Goal: Task Accomplishment & Management: Use online tool/utility

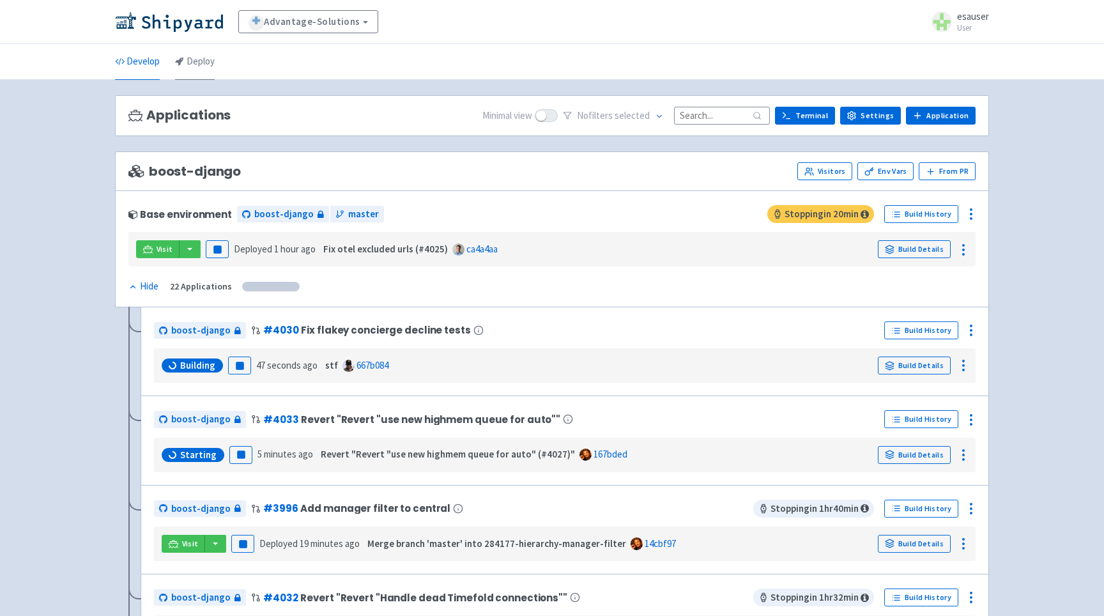
click at [200, 68] on link "Deploy" at bounding box center [195, 62] width 40 height 36
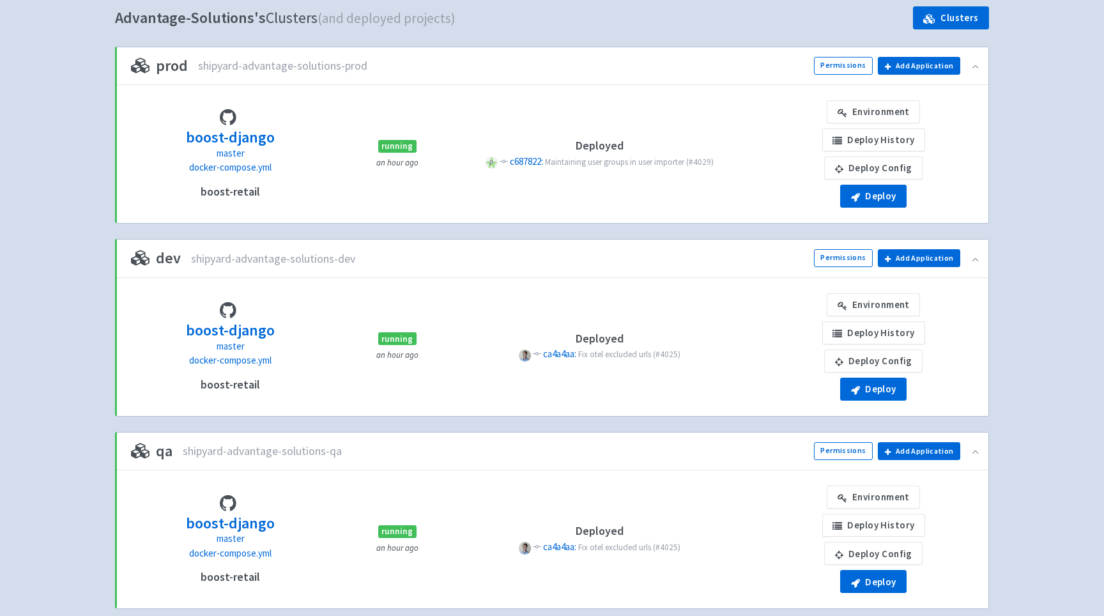
scroll to position [104, 0]
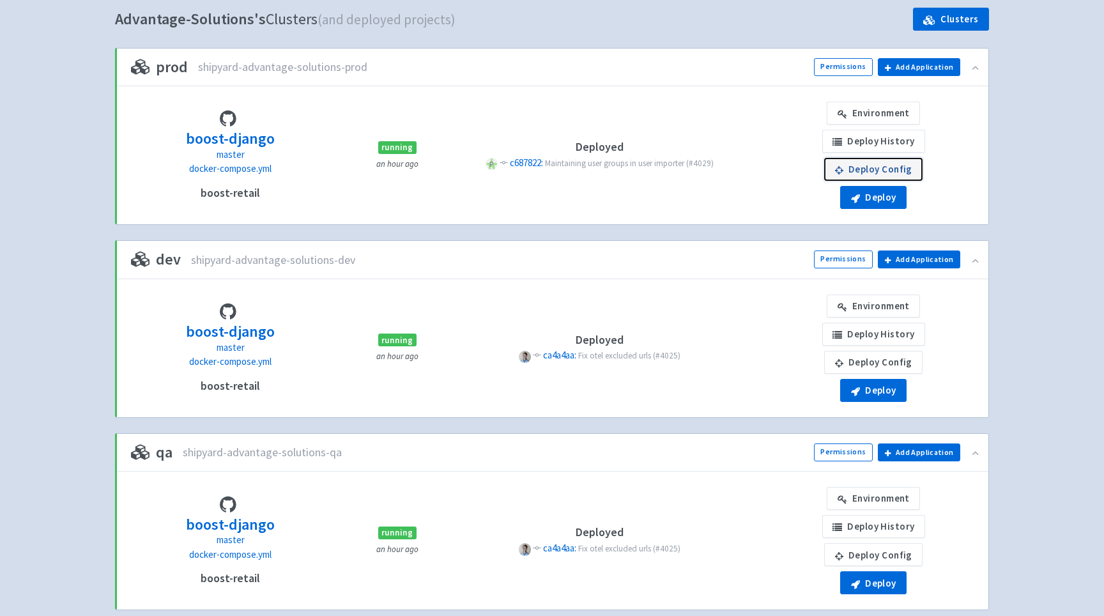
click at [875, 173] on link "Deploy Config" at bounding box center [873, 169] width 98 height 23
click at [886, 354] on link "Deploy Config" at bounding box center [873, 362] width 98 height 23
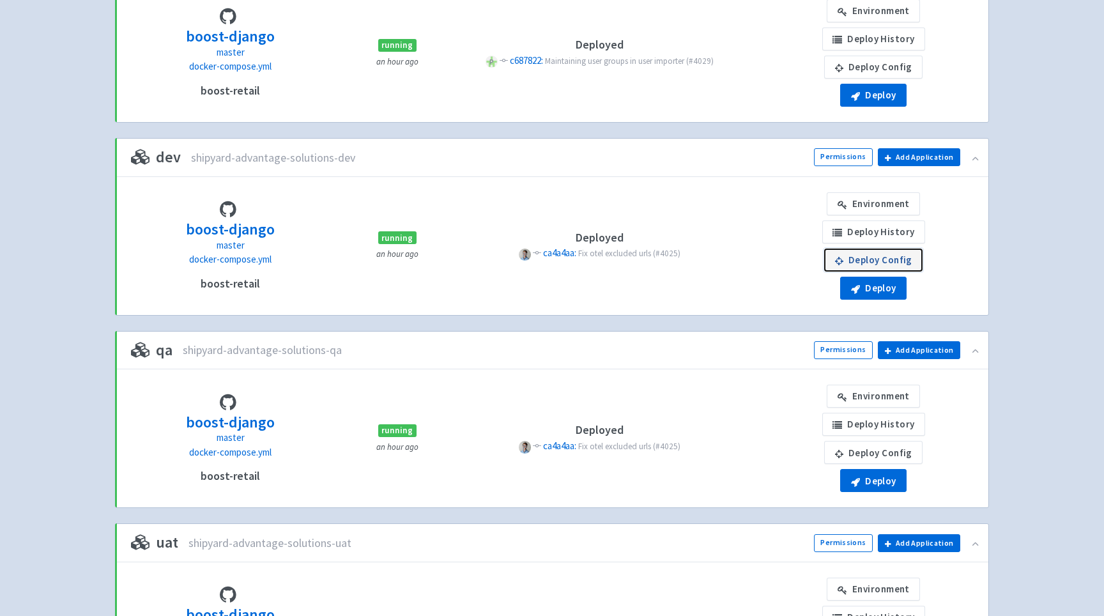
scroll to position [266, 0]
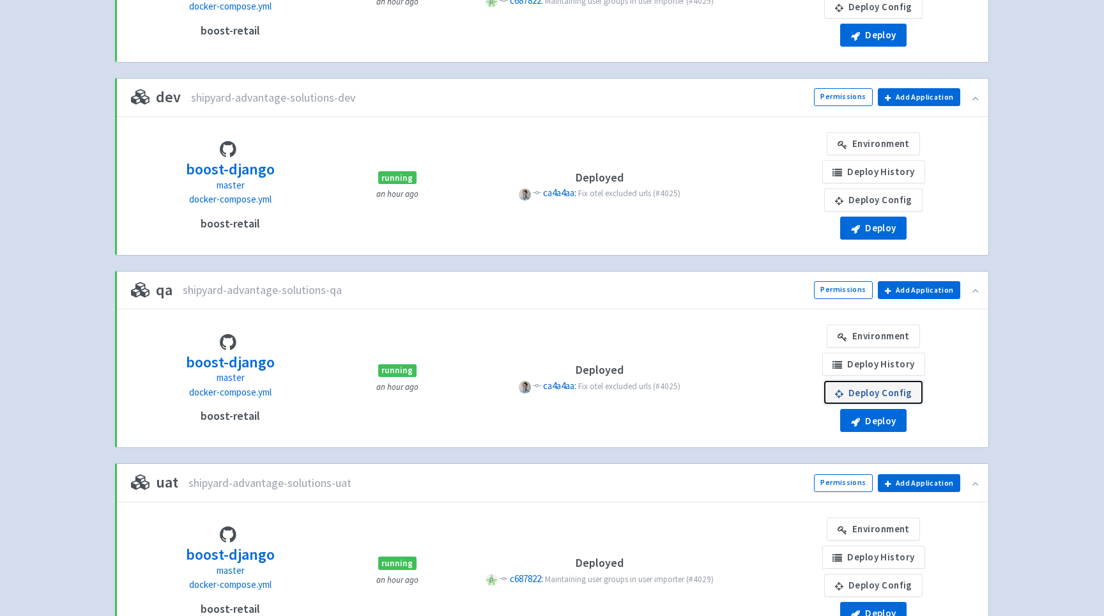
click at [877, 402] on link "Deploy Config" at bounding box center [873, 392] width 98 height 23
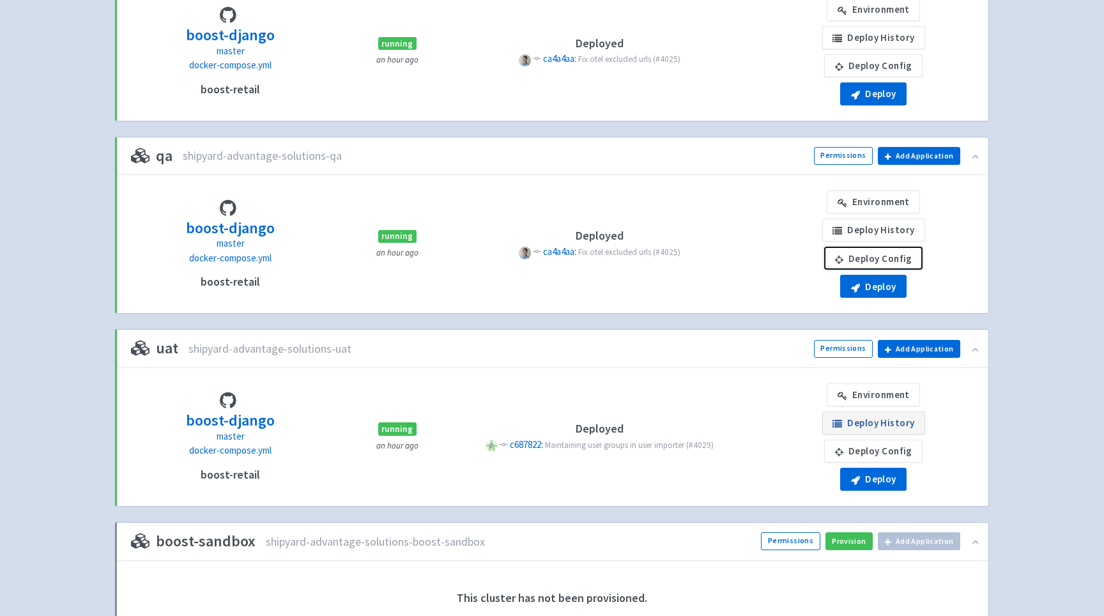
scroll to position [405, 0]
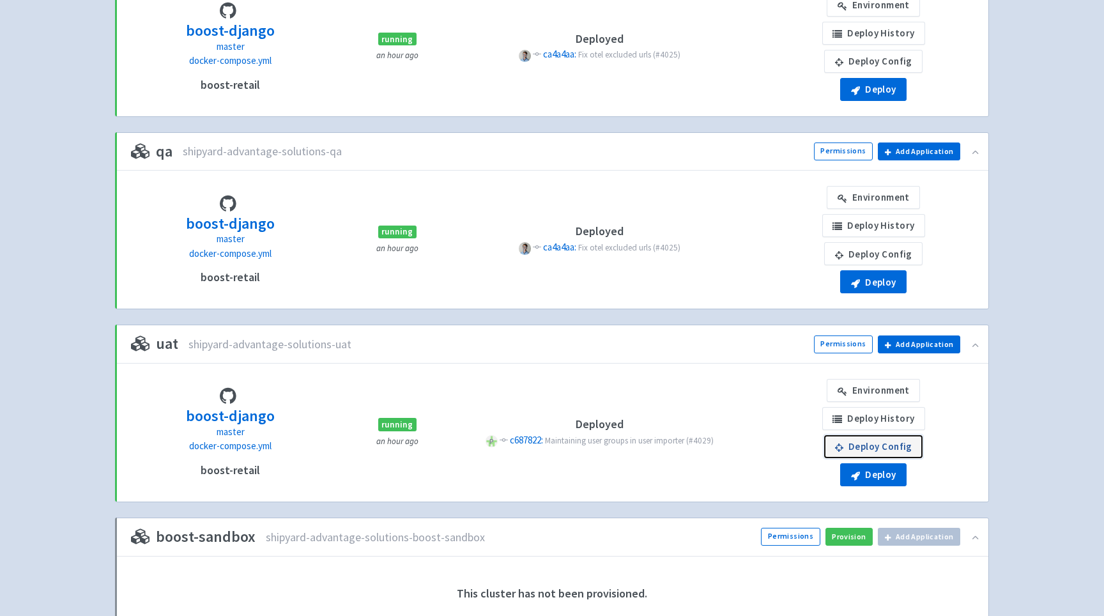
click at [873, 451] on link "Deploy Config" at bounding box center [873, 446] width 98 height 23
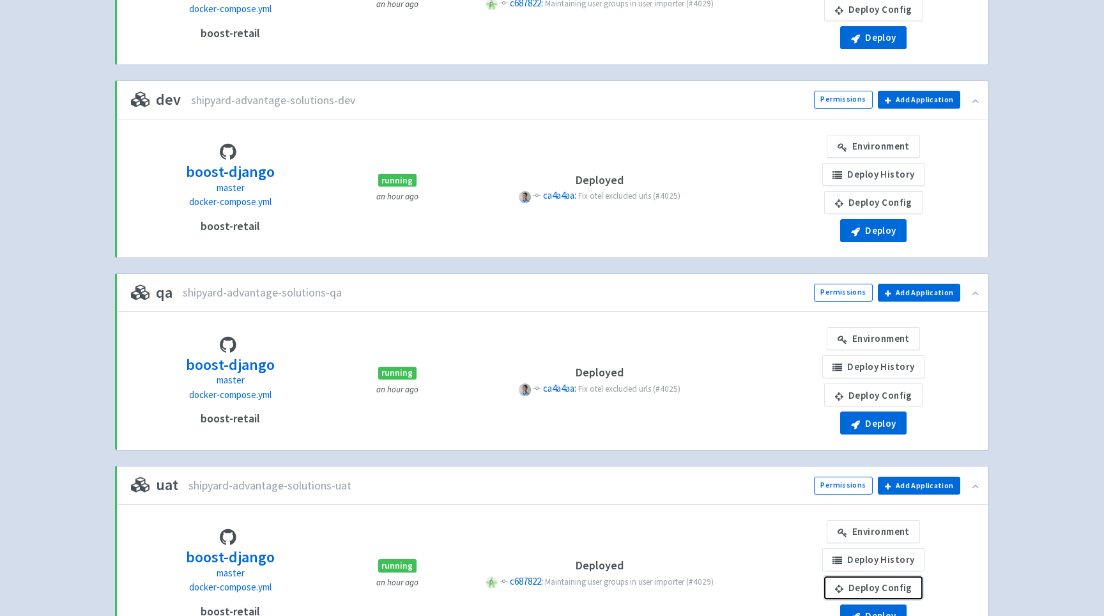
scroll to position [259, 0]
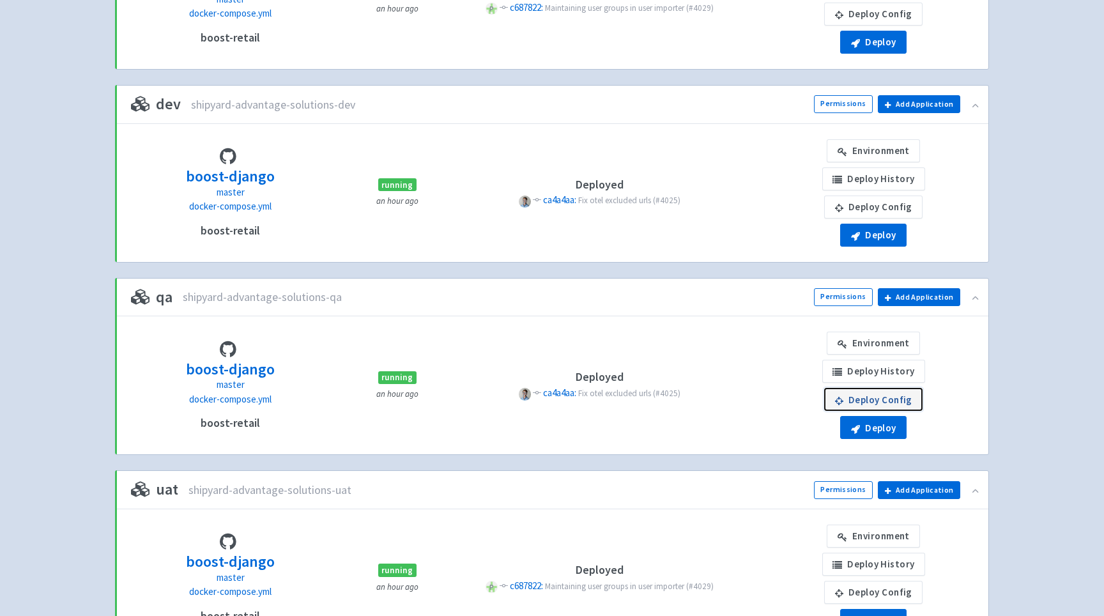
click at [895, 403] on link "Deploy Config" at bounding box center [873, 399] width 98 height 23
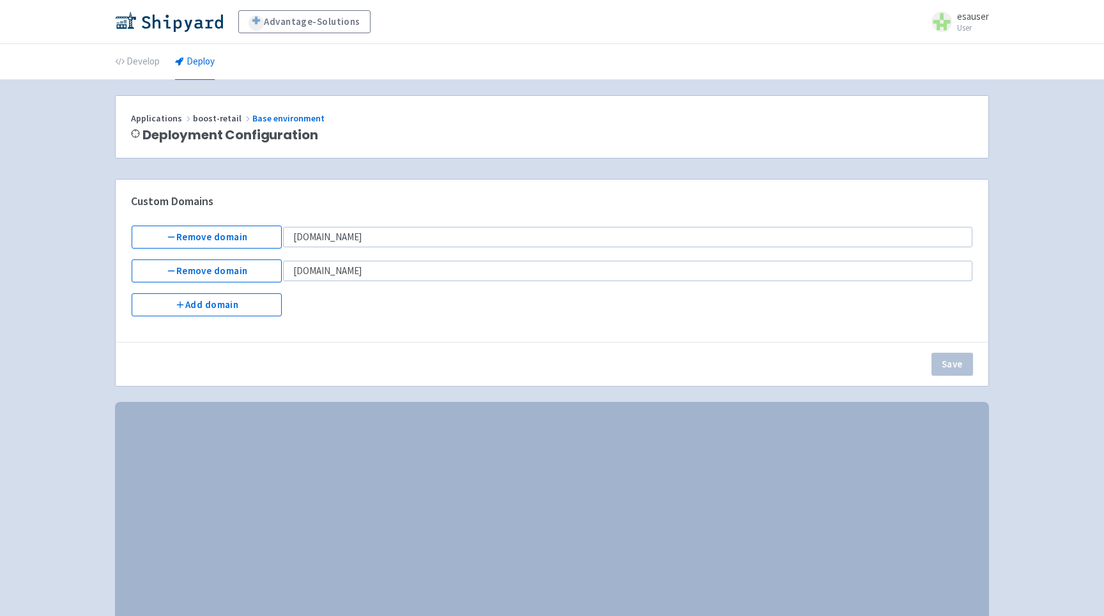
select select "Recreate"
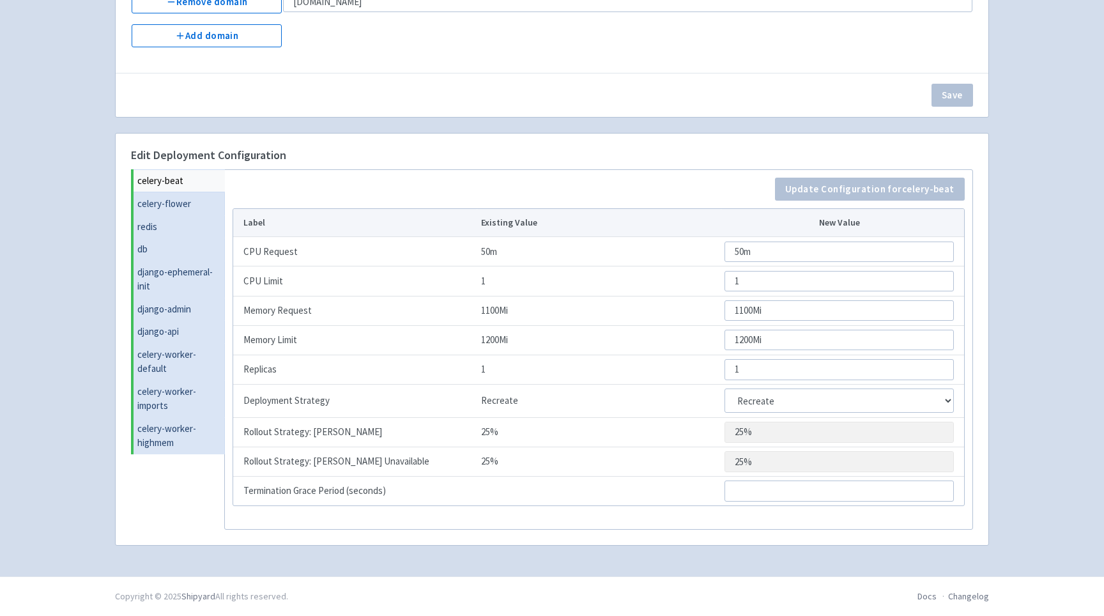
scroll to position [270, 0]
click at [178, 400] on link "celery-worker-imports" at bounding box center [179, 398] width 91 height 37
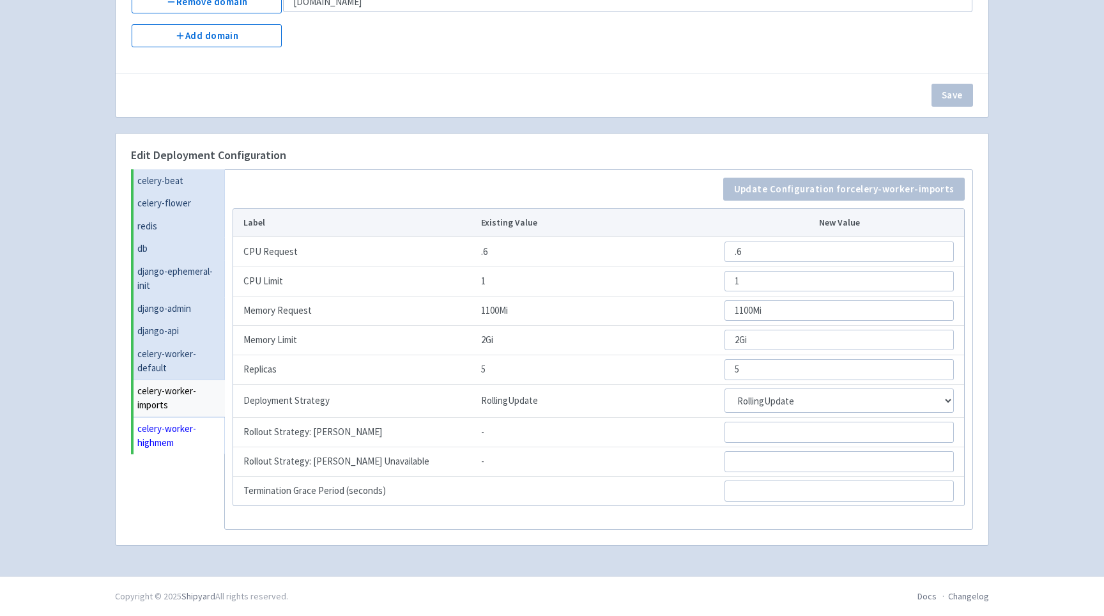
click at [185, 434] on link "celery-worker-highmem" at bounding box center [179, 435] width 91 height 37
click at [185, 408] on link "celery-worker-imports" at bounding box center [179, 398] width 91 height 37
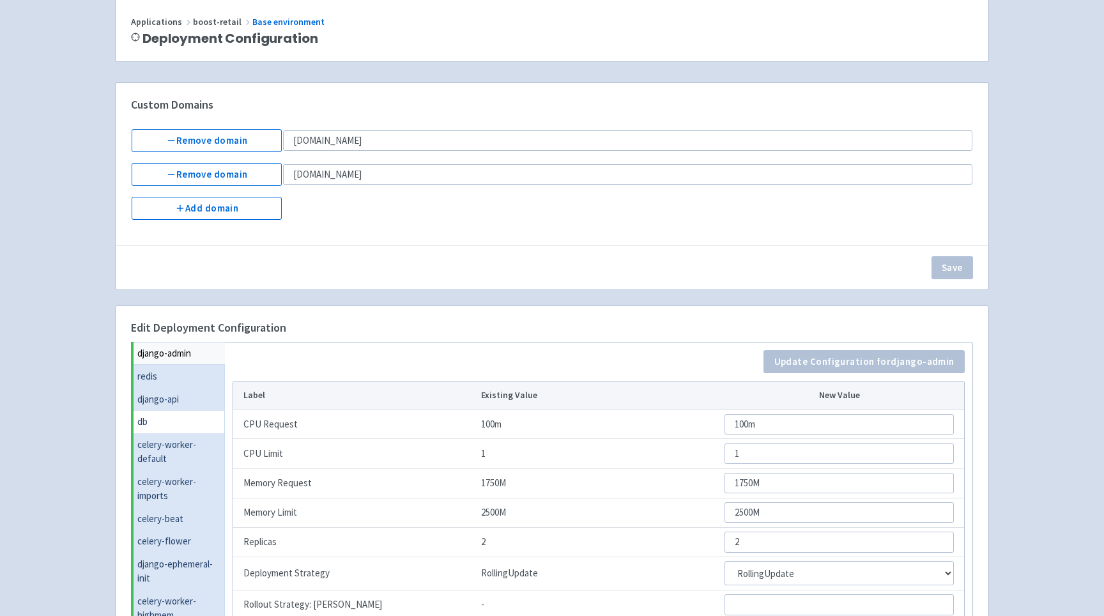
scroll to position [270, 0]
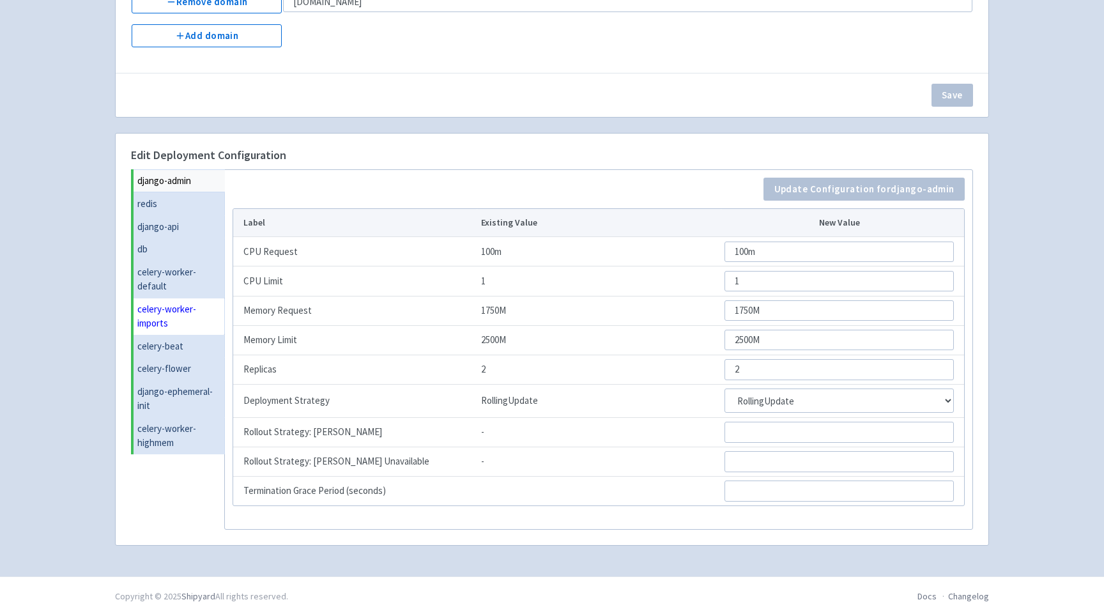
click at [183, 314] on link "celery-worker-imports" at bounding box center [179, 316] width 91 height 37
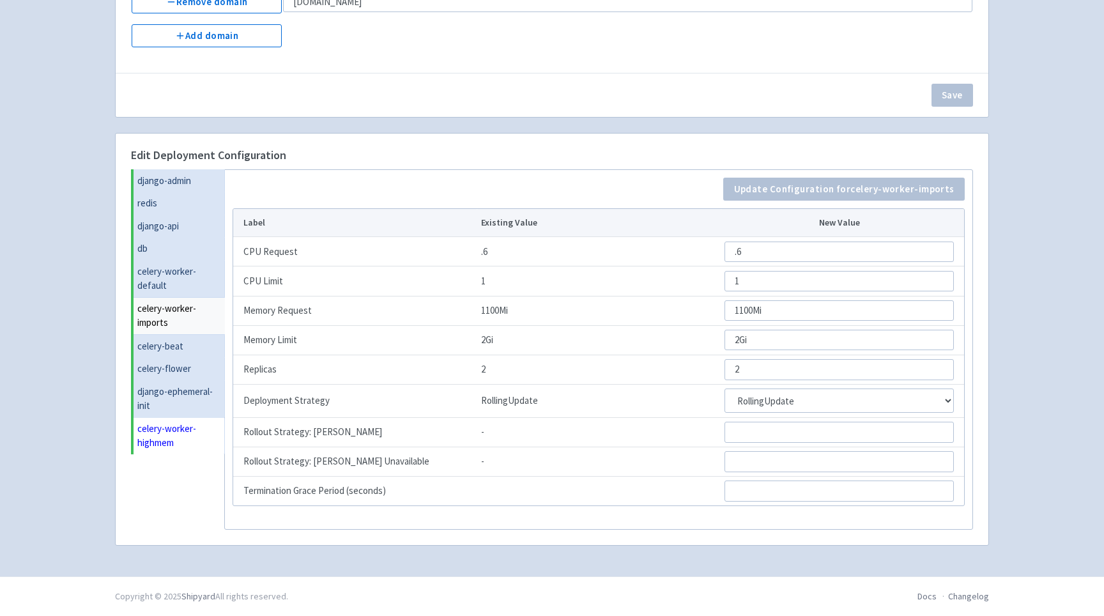
click at [168, 438] on link "celery-worker-highmem" at bounding box center [179, 435] width 91 height 37
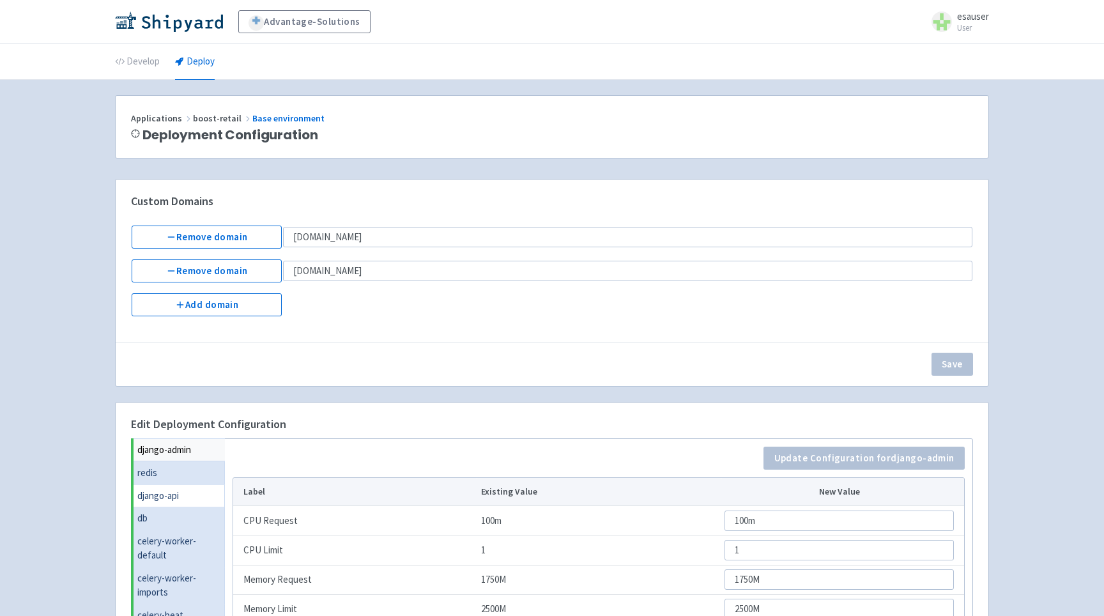
scroll to position [270, 0]
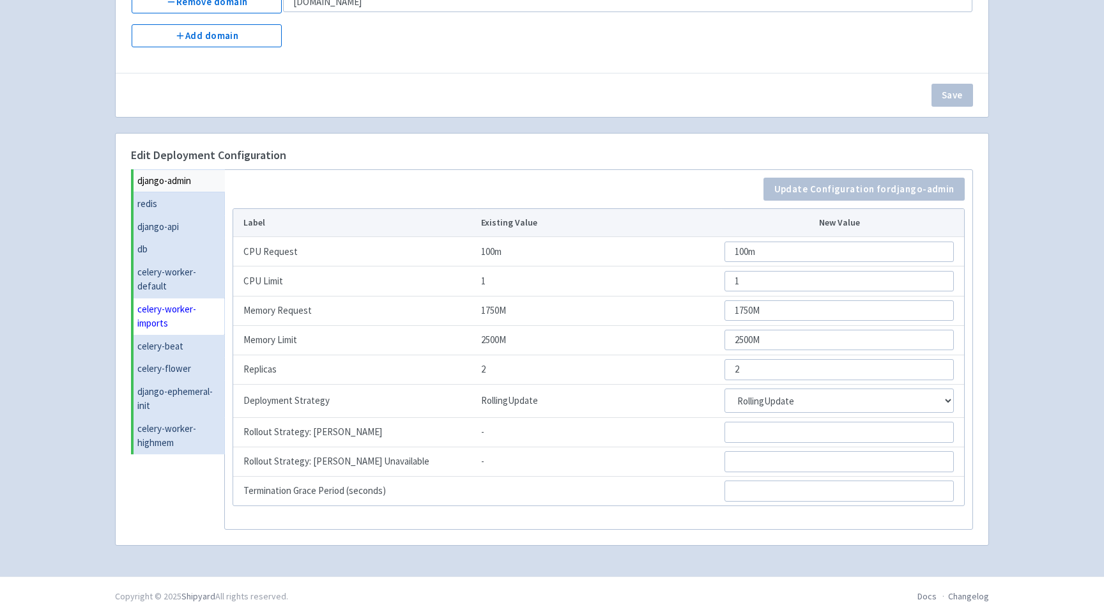
click at [171, 326] on link "celery-worker-imports" at bounding box center [179, 316] width 91 height 37
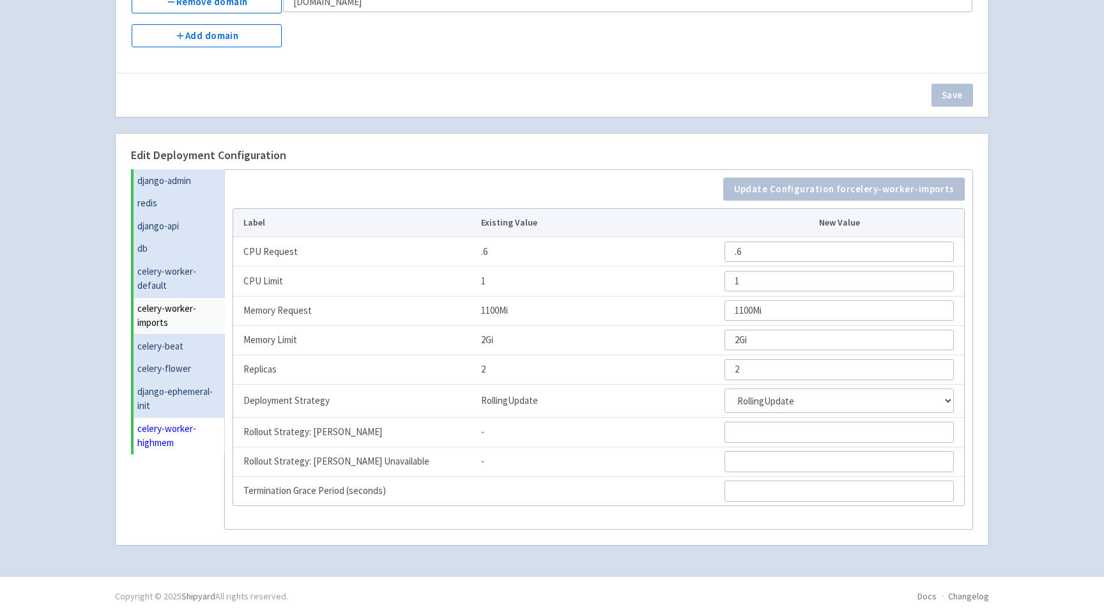
click at [160, 429] on link "celery-worker-highmem" at bounding box center [179, 435] width 91 height 37
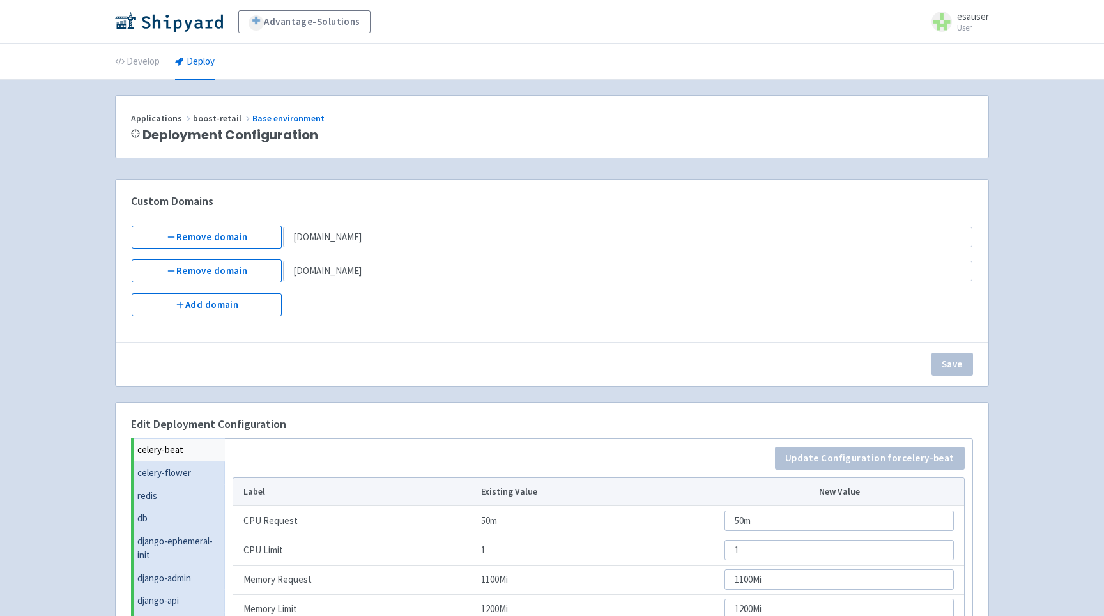
select select "Recreate"
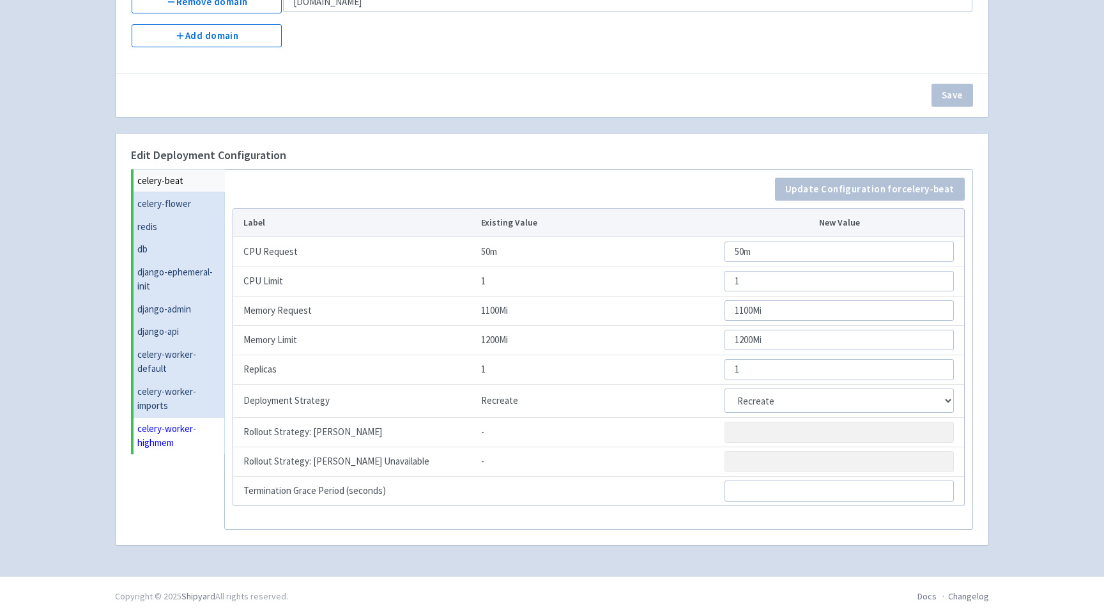
click at [206, 442] on link "celery-worker-highmem" at bounding box center [179, 435] width 91 height 37
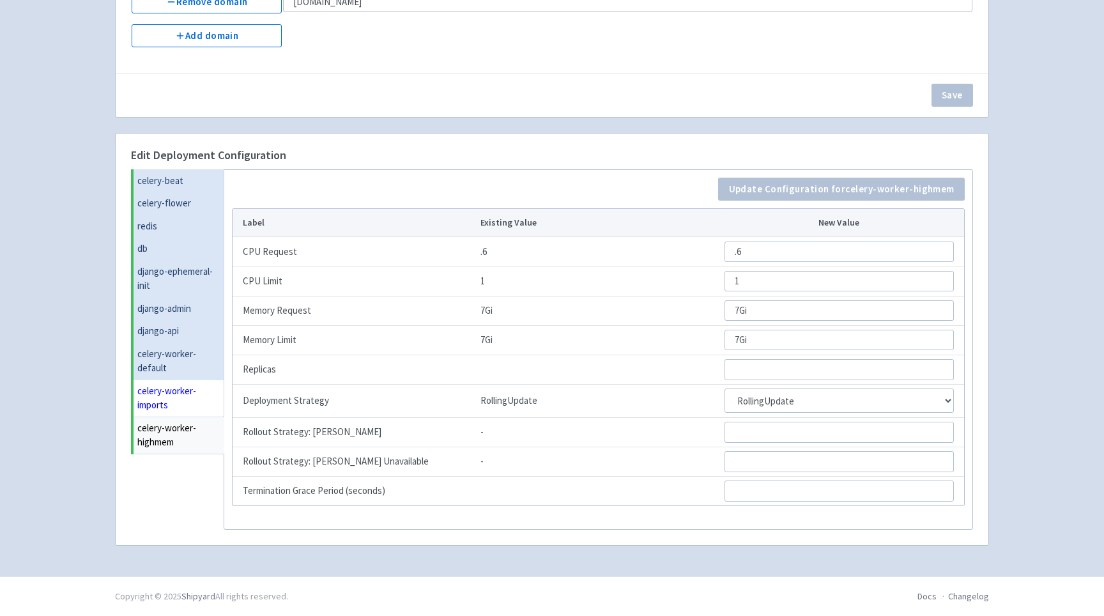
click at [191, 388] on link "celery-worker-imports" at bounding box center [179, 398] width 91 height 37
click at [183, 426] on link "celery-worker-highmem" at bounding box center [179, 435] width 91 height 37
click at [183, 389] on link "celery-worker-imports" at bounding box center [179, 398] width 91 height 37
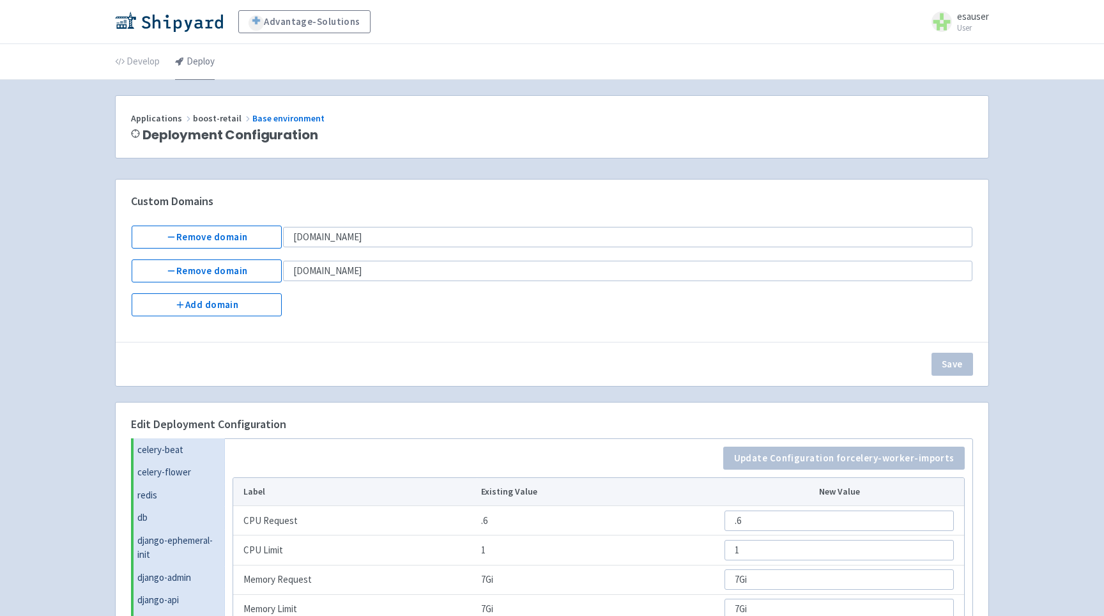
click at [208, 56] on link "Deploy" at bounding box center [195, 62] width 40 height 36
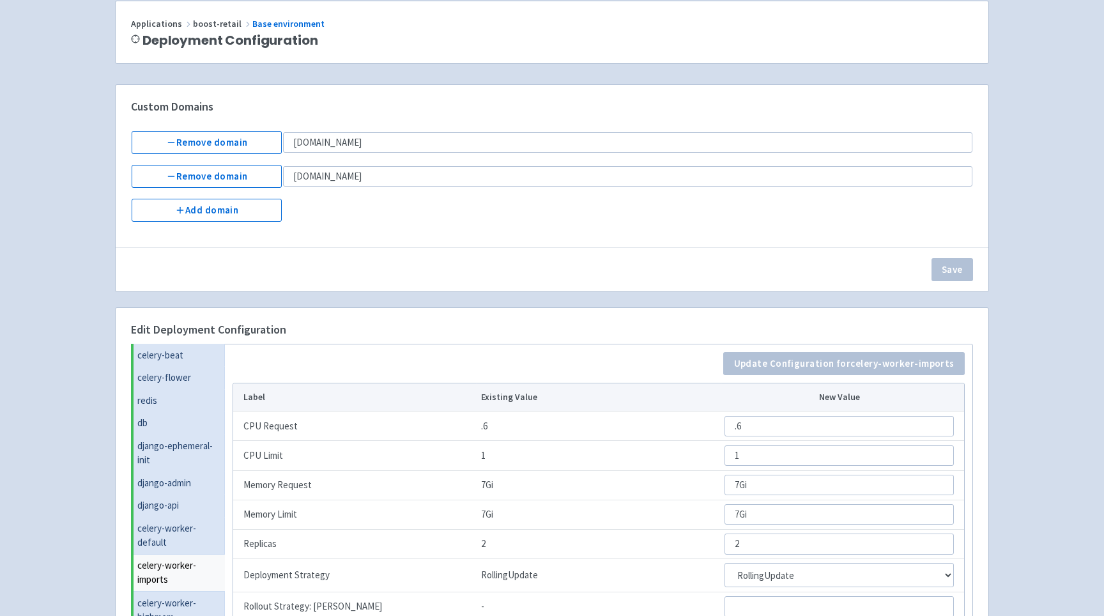
scroll to position [270, 0]
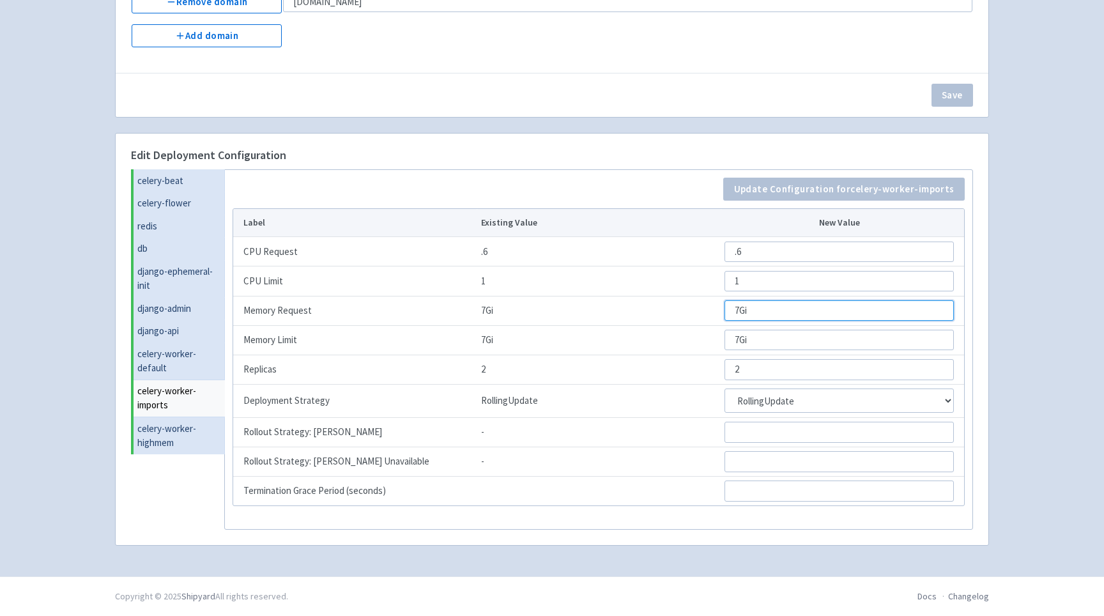
drag, startPoint x: 771, startPoint y: 314, endPoint x: 535, endPoint y: 314, distance: 236.4
click at [535, 314] on tr "Memory Request 7Gi 7Gi" at bounding box center [598, 310] width 731 height 29
paste input "1100M"
type input "1100Mi"
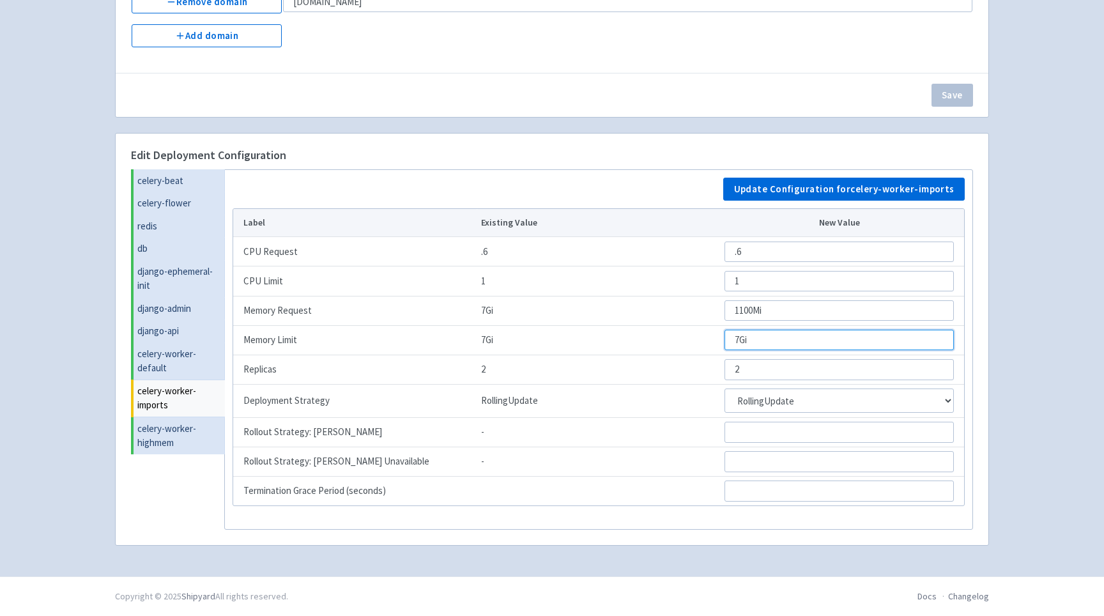
drag, startPoint x: 755, startPoint y: 336, endPoint x: 582, endPoint y: 336, distance: 173.2
click at [582, 336] on tr "Memory Limit 7Gi 7Gi" at bounding box center [598, 339] width 731 height 29
paste input "2"
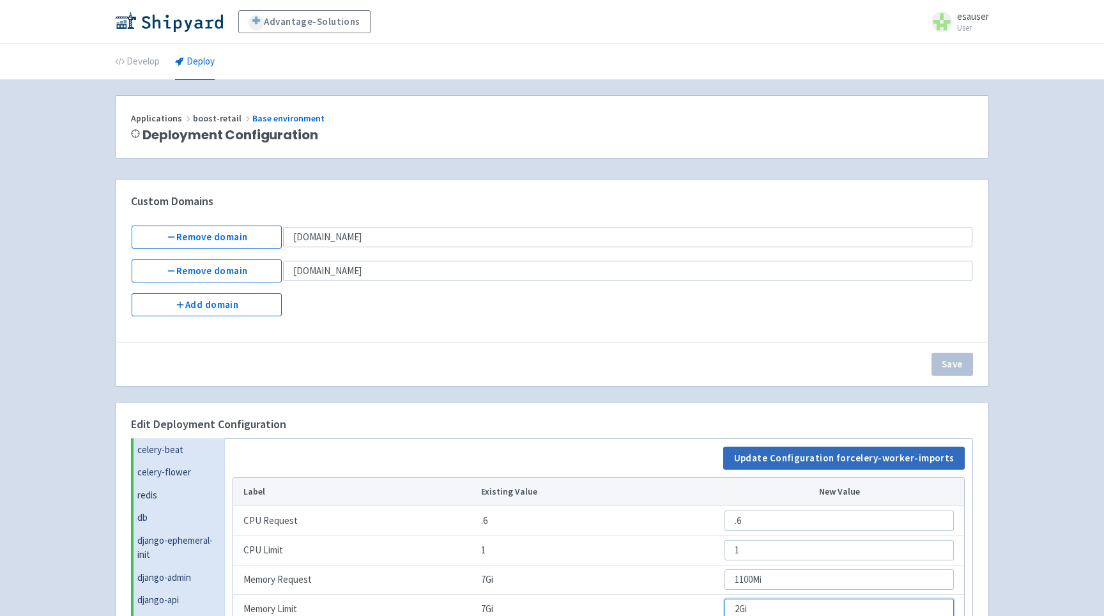
type input "2Gi"
click at [771, 449] on button "Update Configuration for celery-worker-imports" at bounding box center [844, 458] width 242 height 23
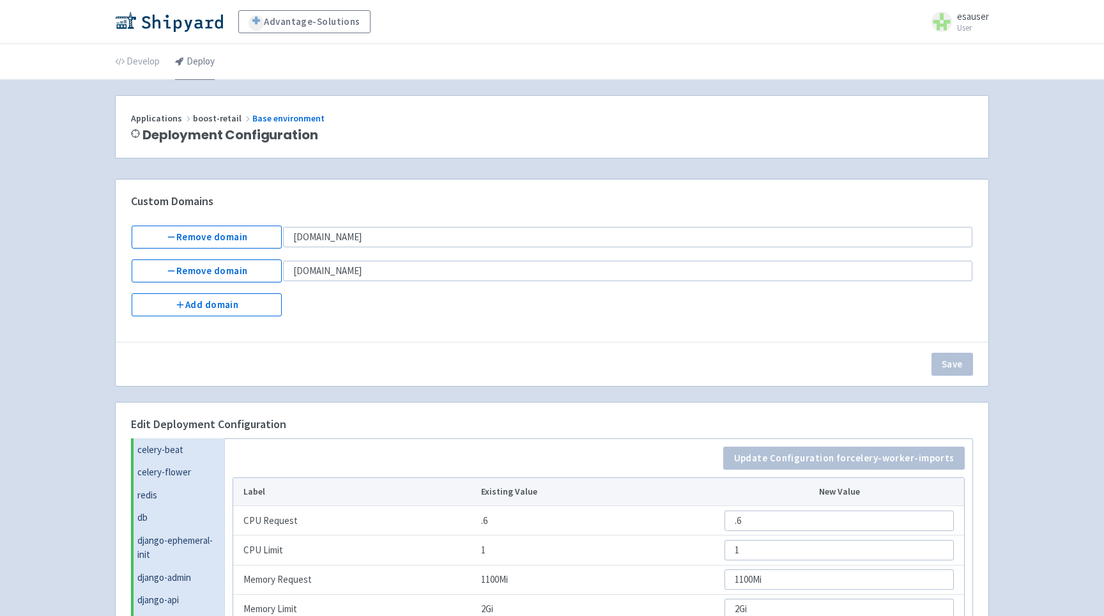
click at [187, 61] on link "Deploy" at bounding box center [195, 62] width 40 height 36
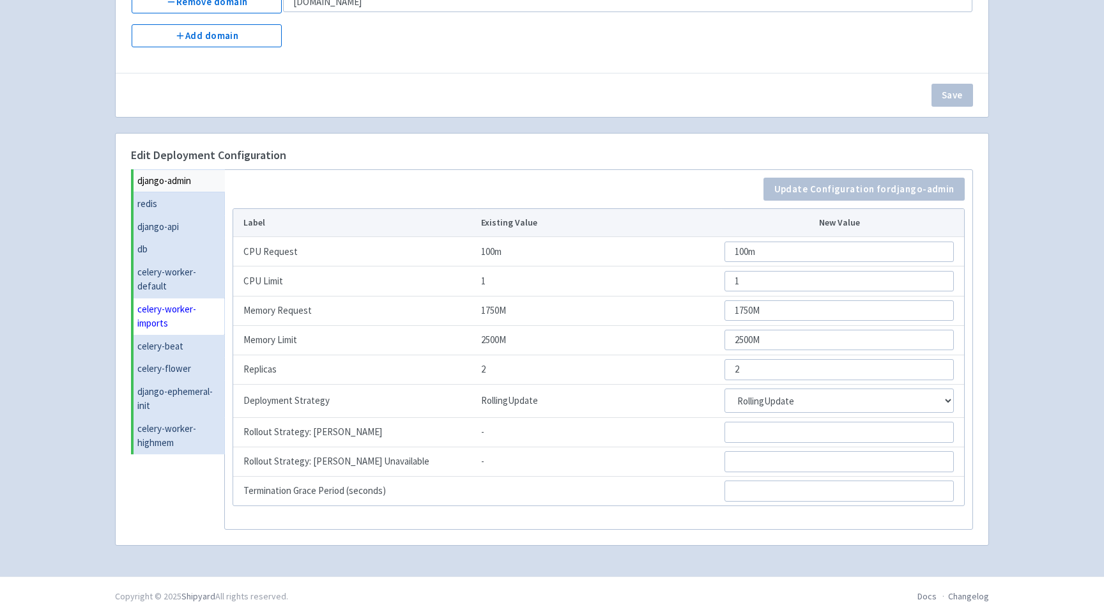
click at [182, 325] on link "celery-worker-imports" at bounding box center [179, 316] width 91 height 37
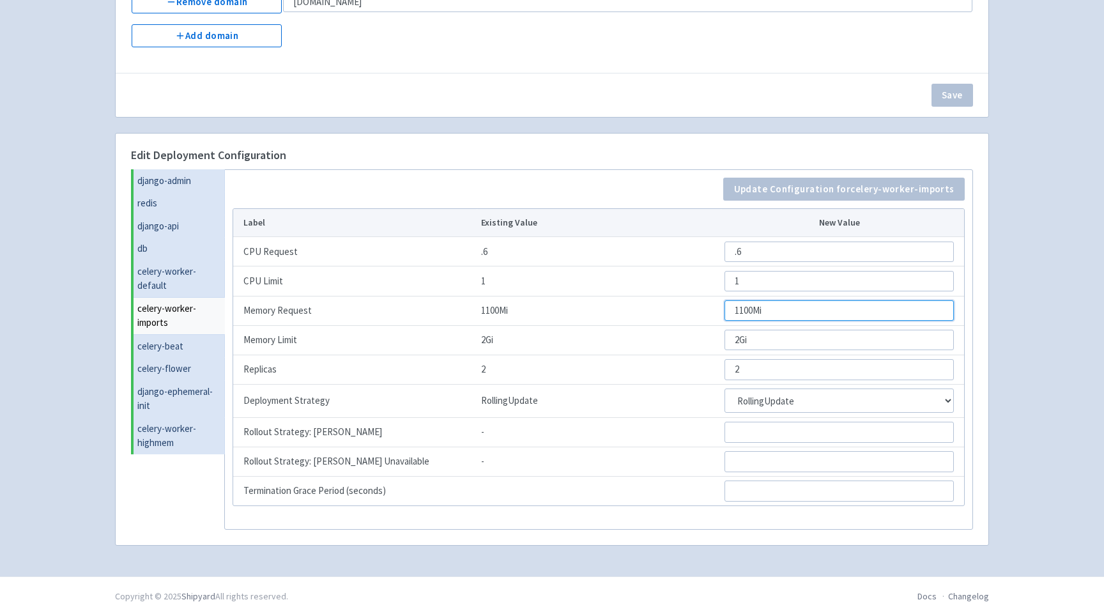
drag, startPoint x: 783, startPoint y: 307, endPoint x: 605, endPoint y: 307, distance: 178.3
click at [605, 307] on tr "Memory Request 1100Mi 1100Mi" at bounding box center [598, 310] width 731 height 29
drag, startPoint x: 788, startPoint y: 337, endPoint x: 632, endPoint y: 337, distance: 156.5
click at [632, 337] on tr "Memory Limit 2Gi 2Gi" at bounding box center [598, 339] width 731 height 29
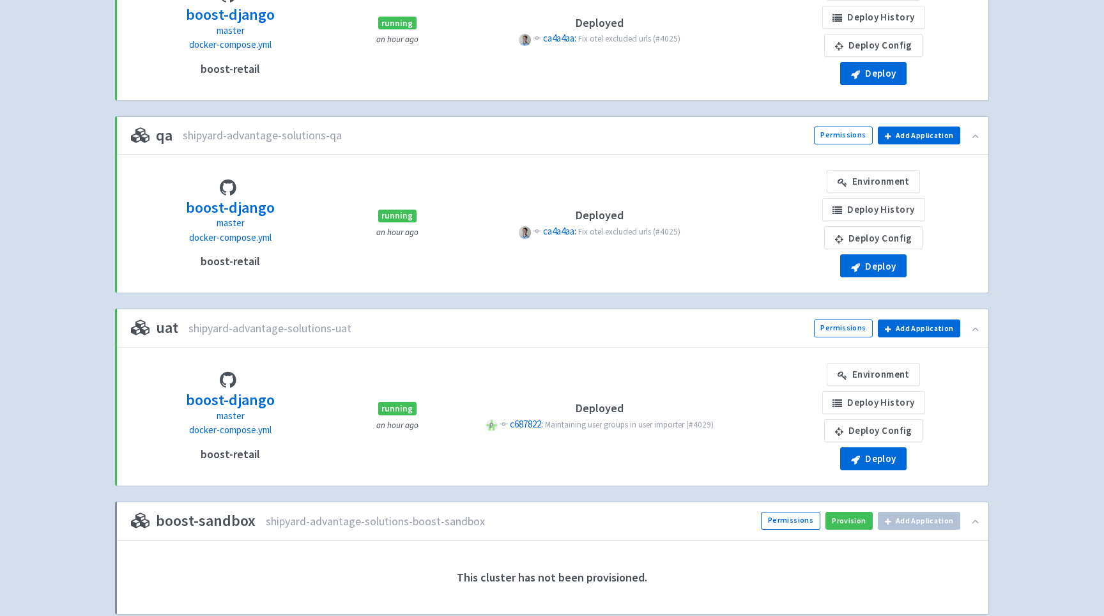
scroll to position [490, 0]
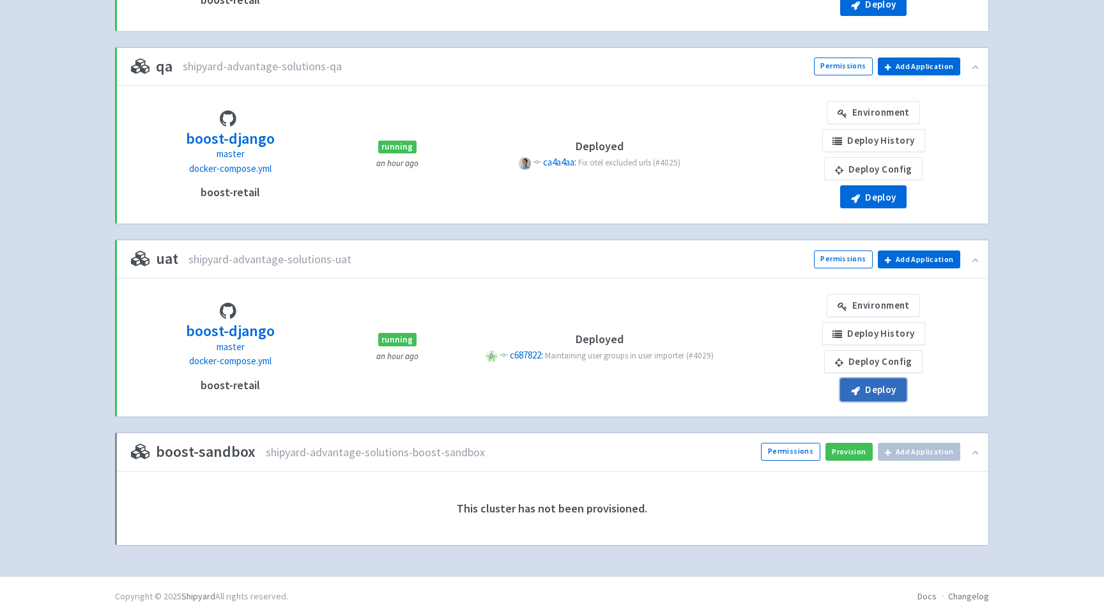
click at [887, 394] on button "Deploy" at bounding box center [873, 389] width 66 height 23
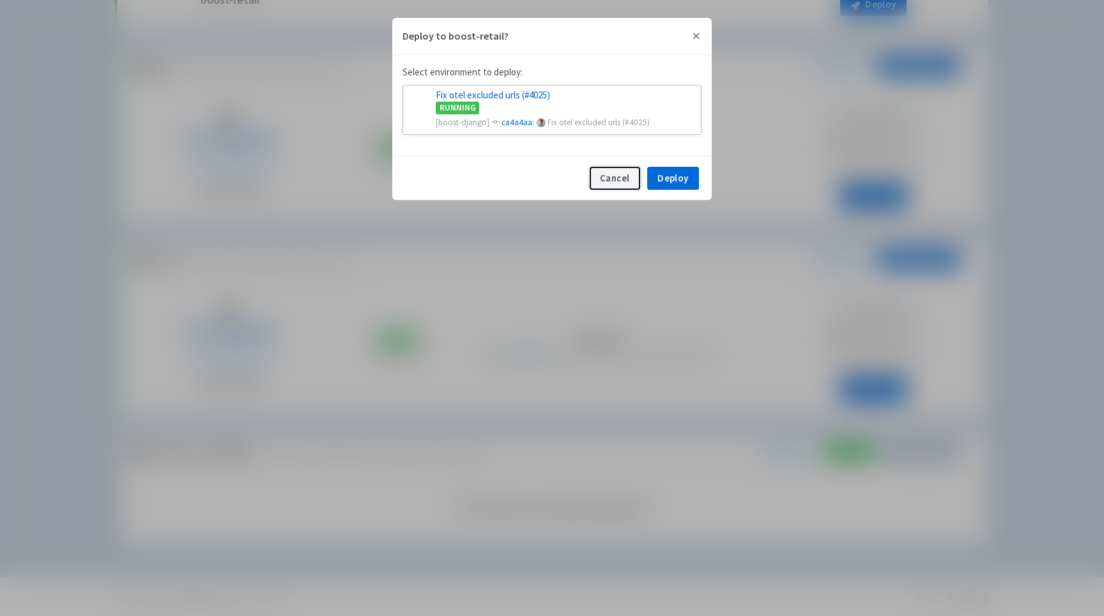
click at [609, 188] on button "Cancel" at bounding box center [615, 178] width 50 height 23
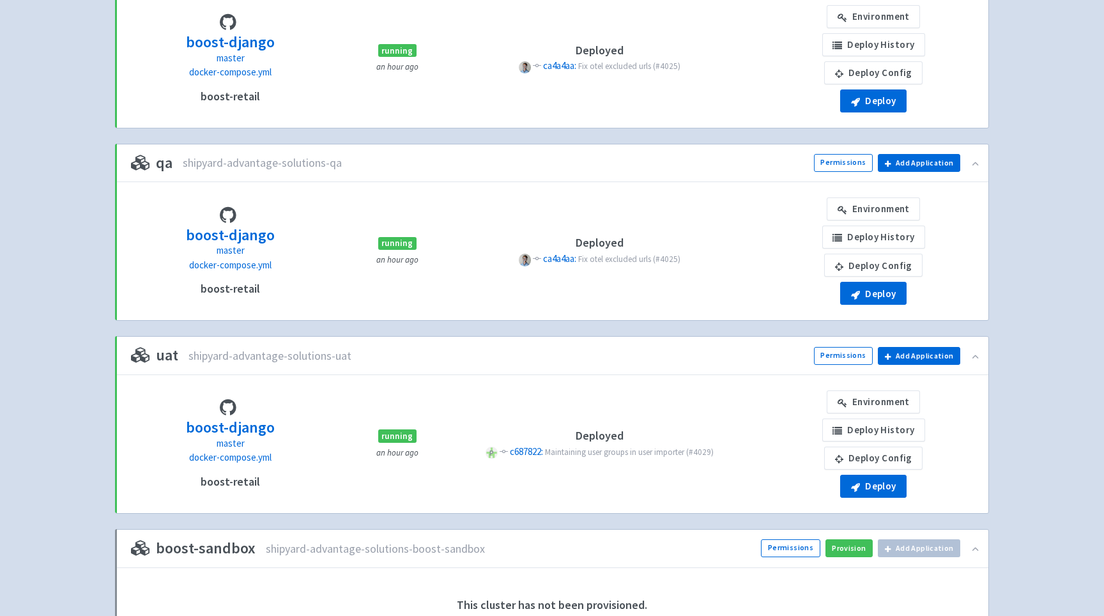
scroll to position [381, 0]
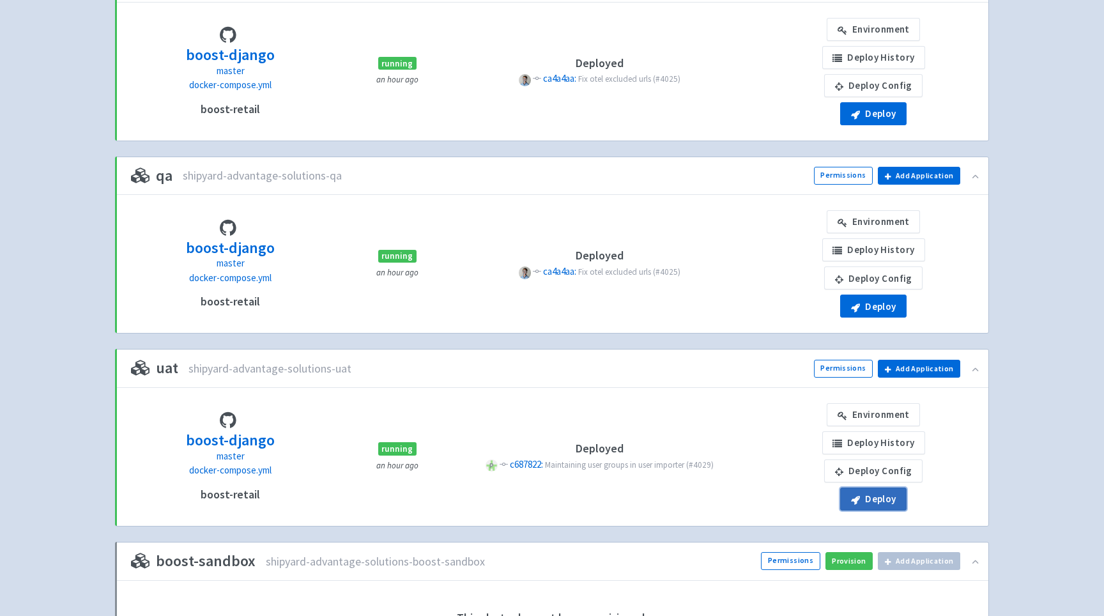
click at [865, 500] on button "Deploy" at bounding box center [873, 499] width 66 height 23
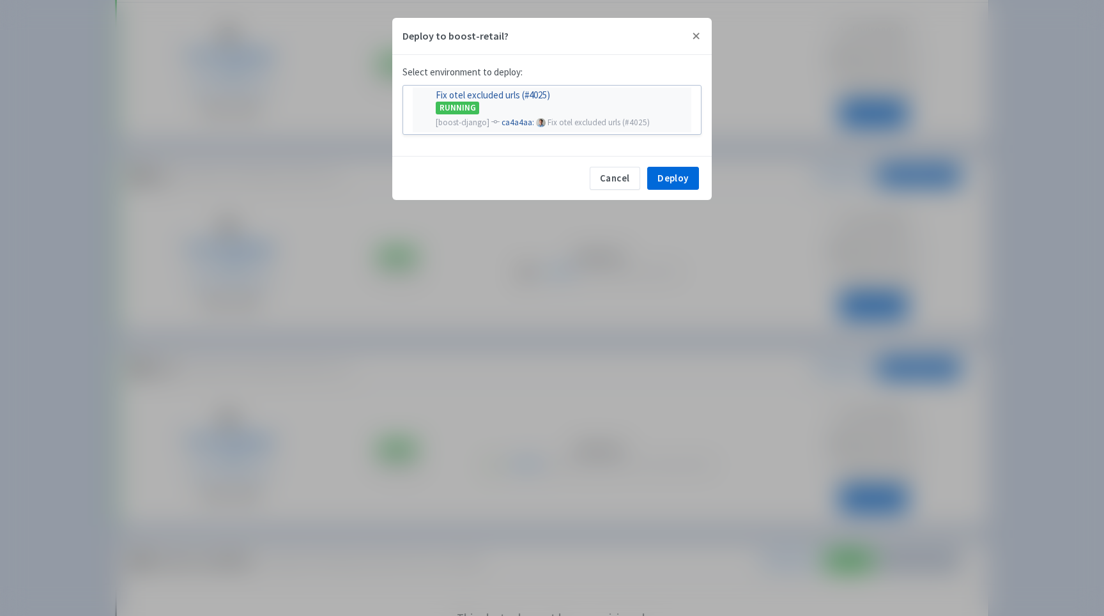
click at [571, 88] on link "Fix otel excluded urls (#4025) RUNNING [boost-django] ca4a4aa: P Fix otel exclu…" at bounding box center [552, 110] width 279 height 45
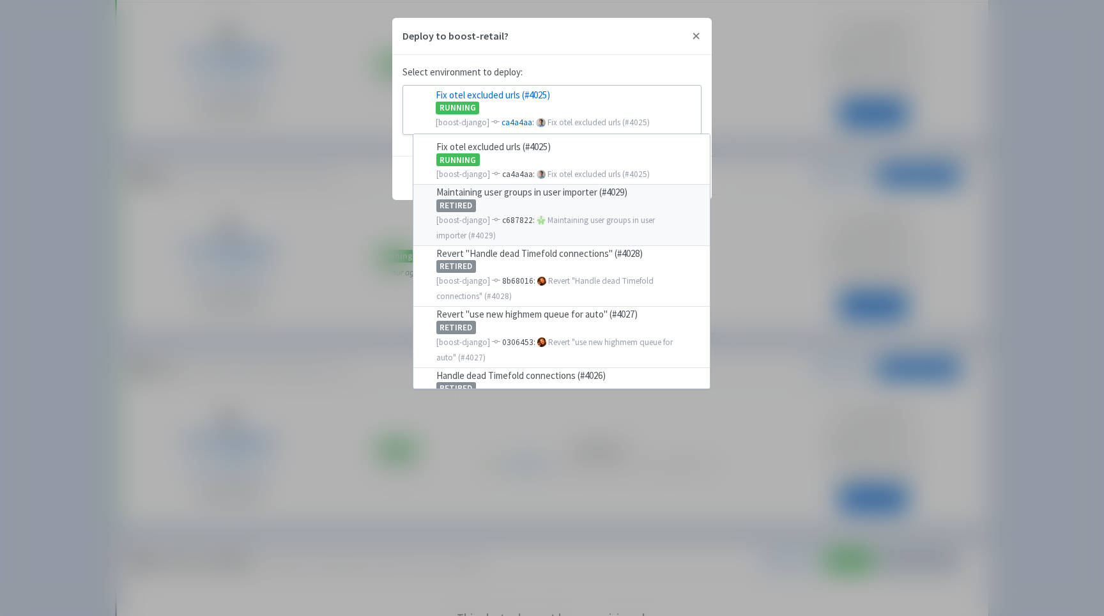
click at [540, 217] on span "P" at bounding box center [541, 219] width 9 height 9
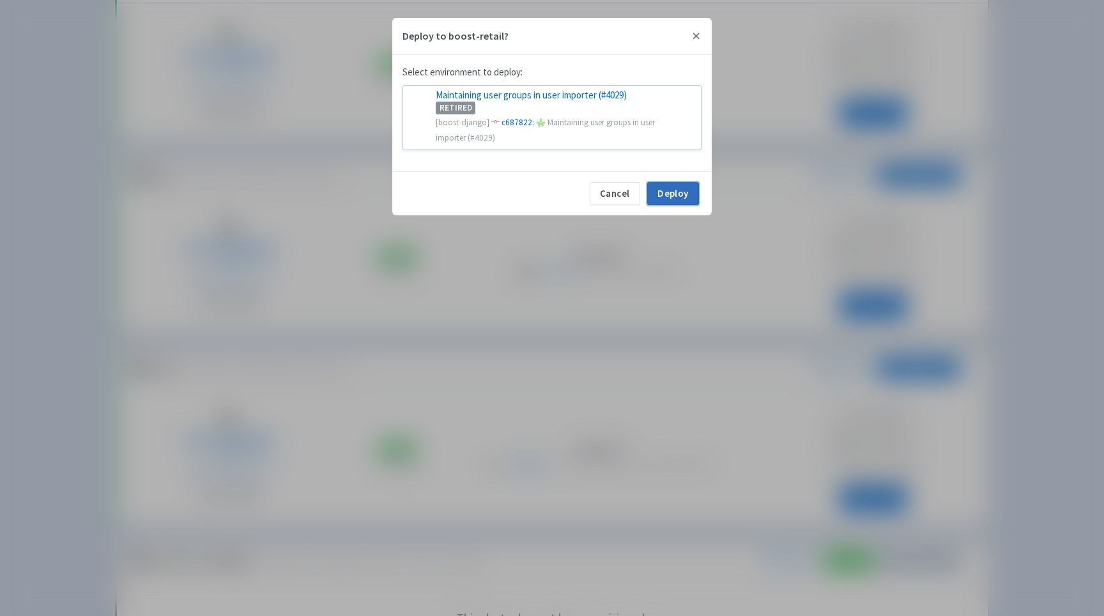
click at [663, 186] on button "Deploy" at bounding box center [673, 193] width 52 height 23
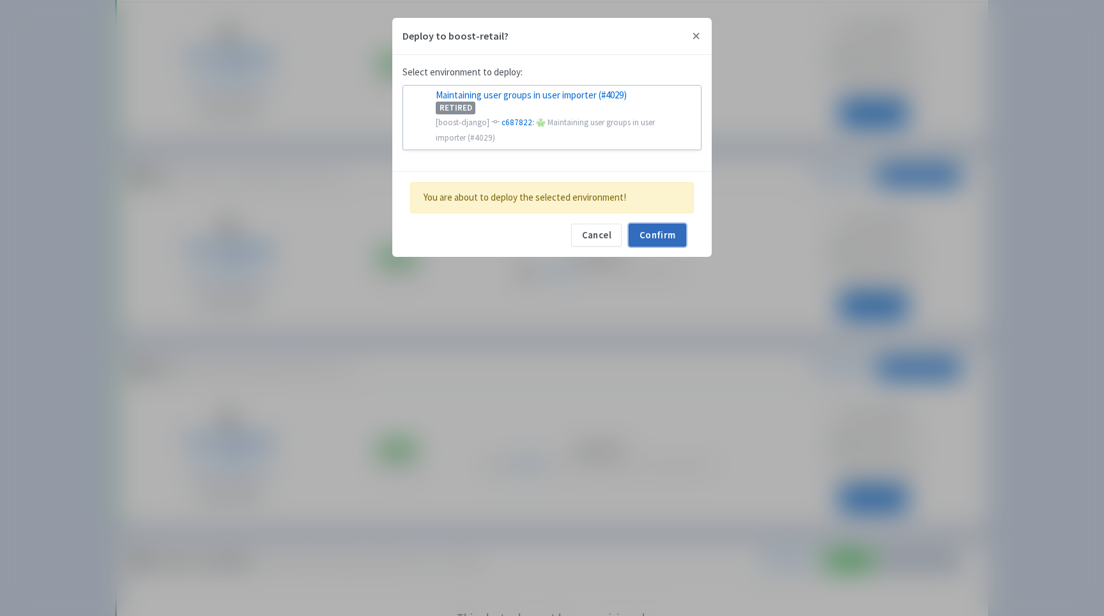
click at [657, 229] on button "Confirm" at bounding box center [658, 235] width 58 height 23
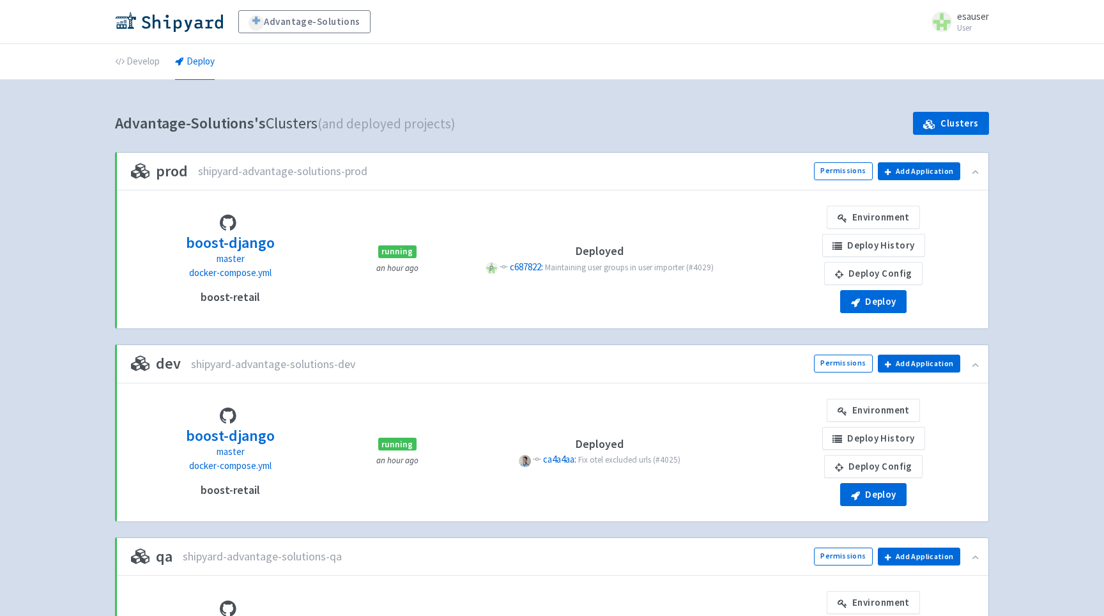
scroll to position [381, 0]
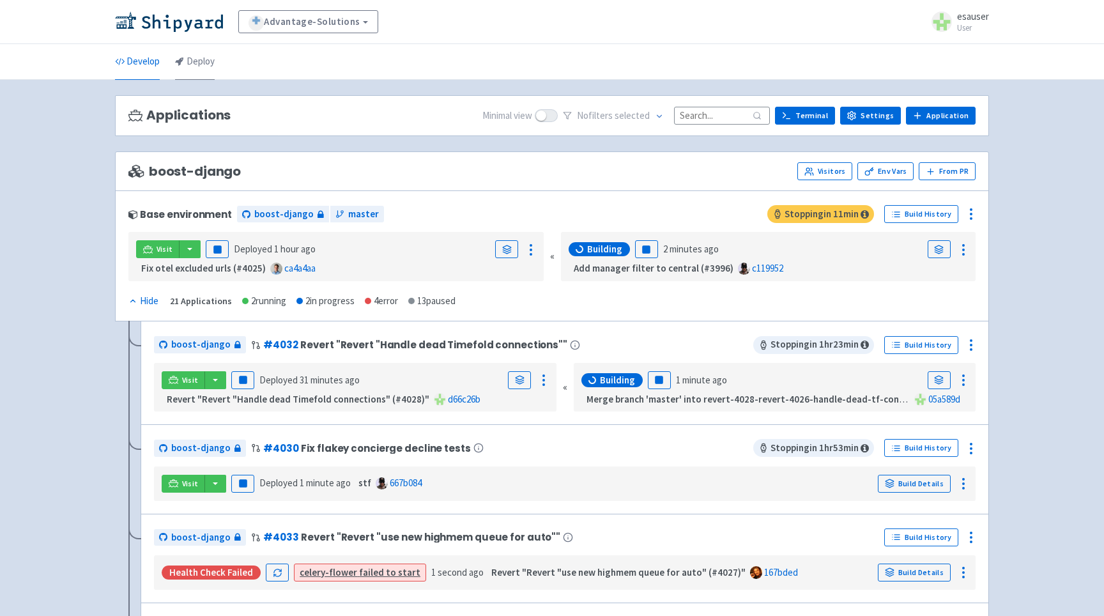
click at [206, 62] on link "Deploy" at bounding box center [195, 62] width 40 height 36
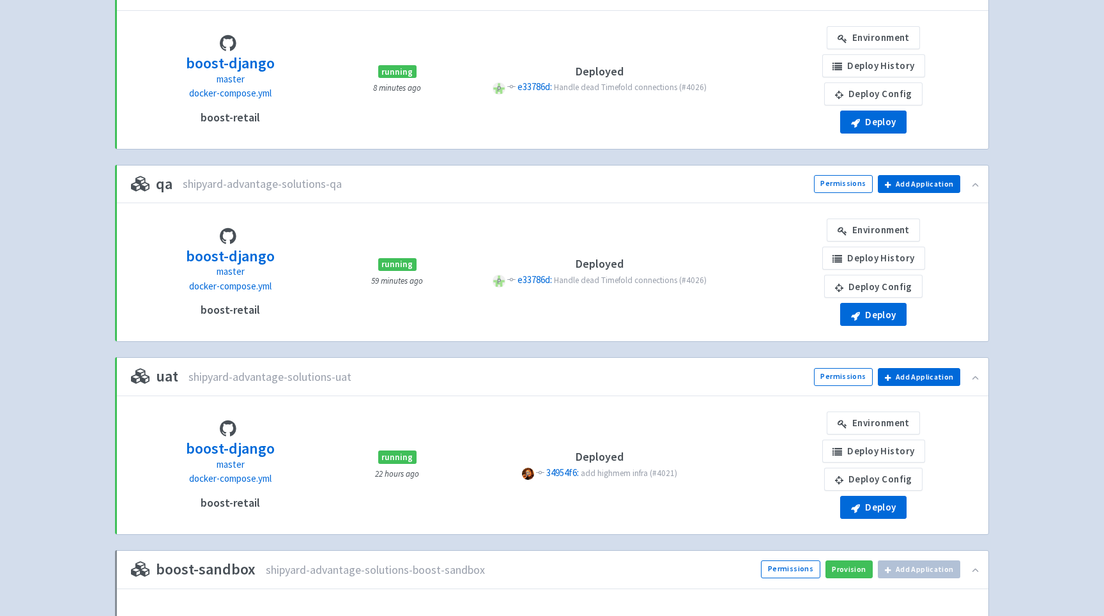
scroll to position [490, 0]
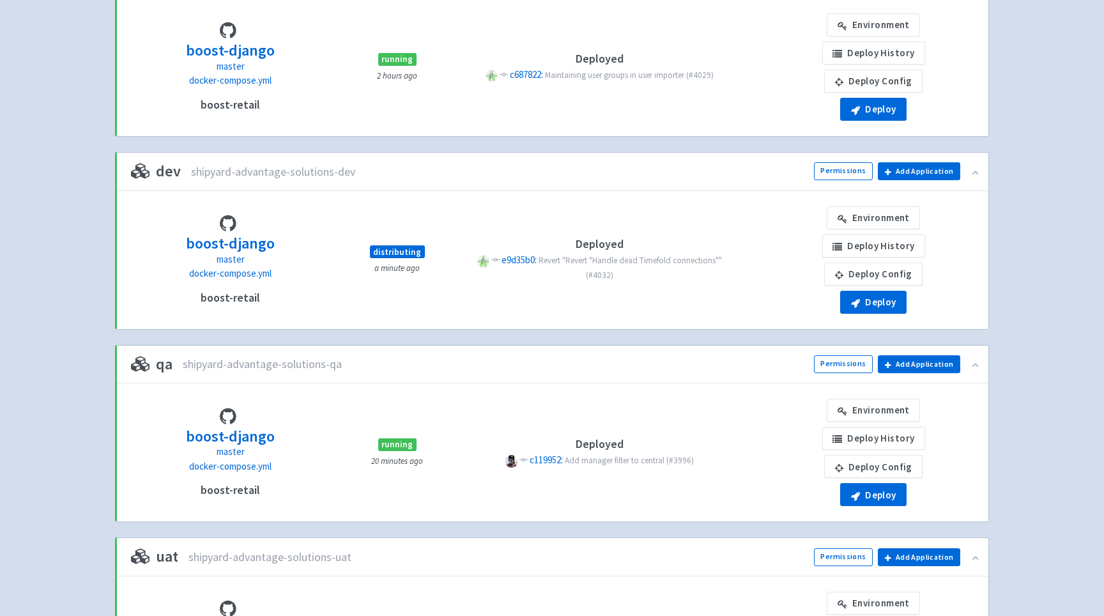
scroll to position [202, 0]
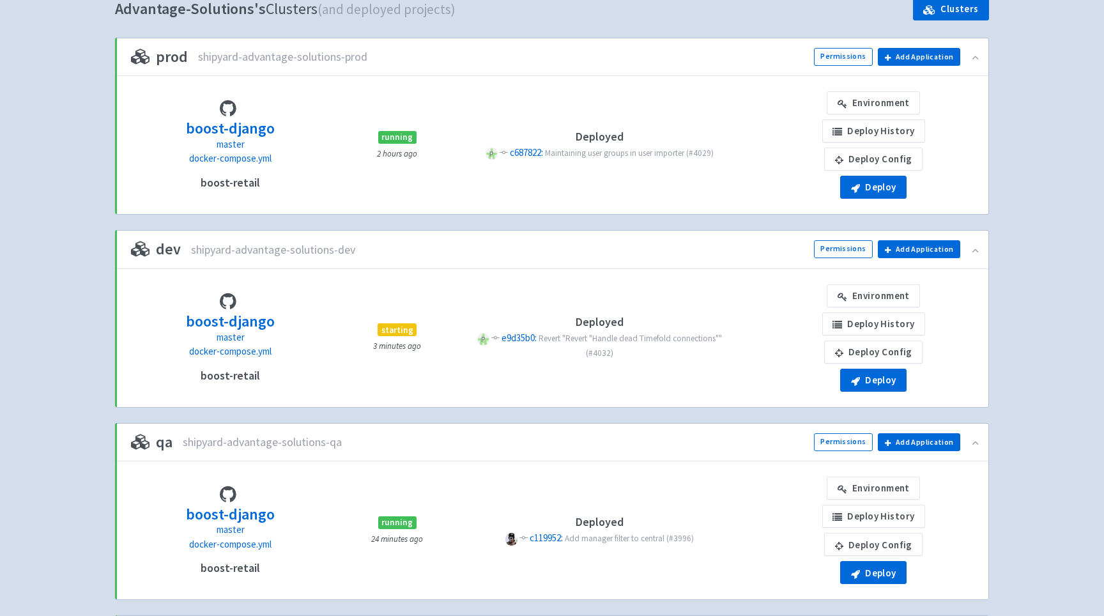
scroll to position [111, 0]
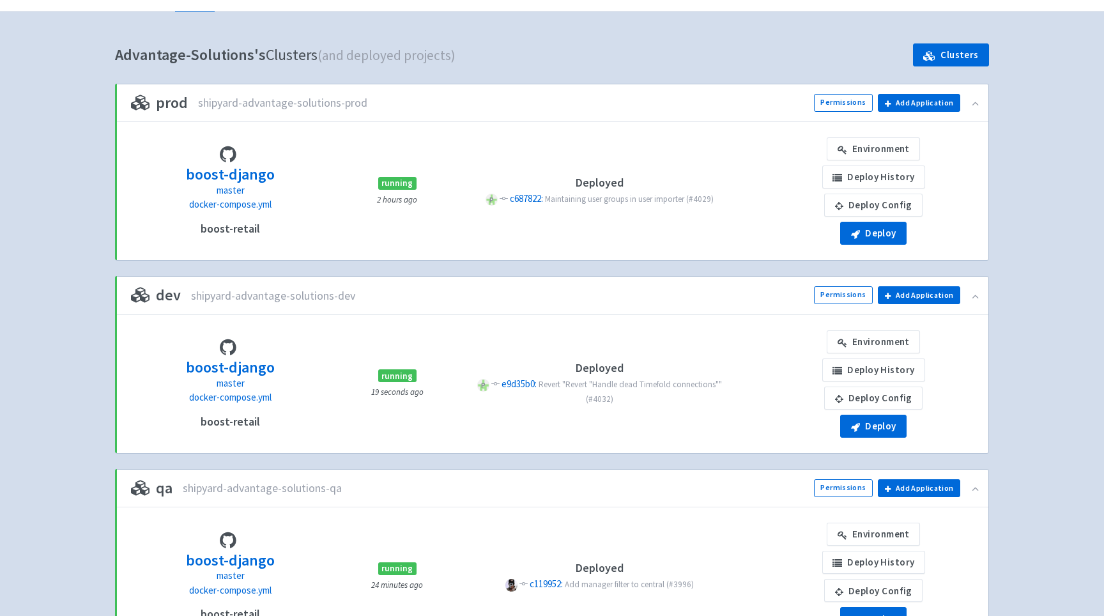
scroll to position [89, 0]
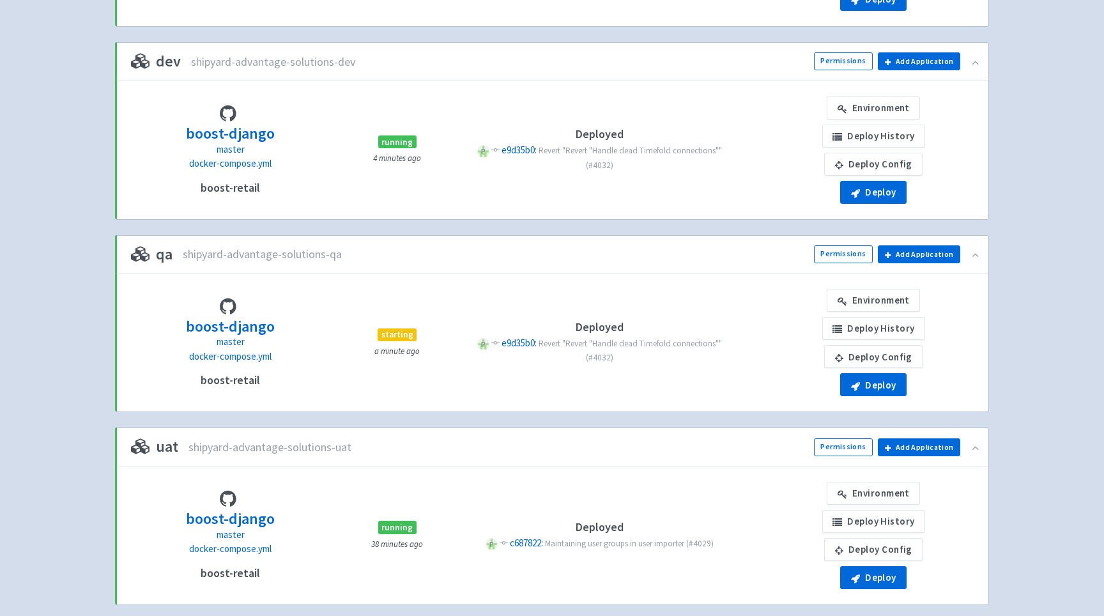
scroll to position [312, 0]
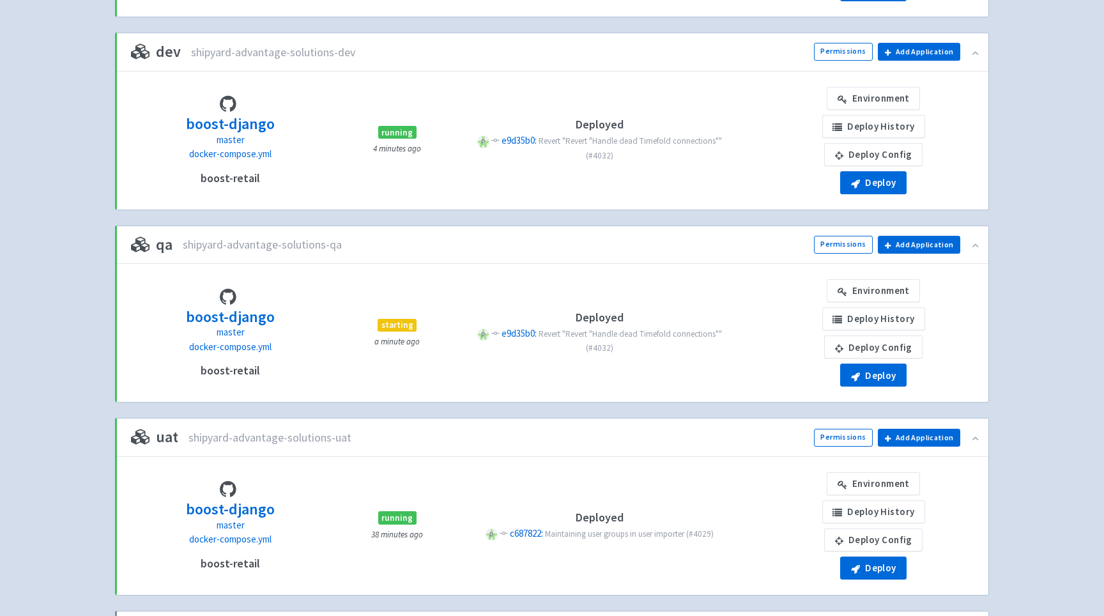
click at [391, 327] on span "starting" at bounding box center [397, 325] width 39 height 13
click at [386, 339] on small "a minute ago" at bounding box center [396, 341] width 45 height 11
click at [393, 323] on span "starting" at bounding box center [397, 325] width 39 height 13
drag, startPoint x: 393, startPoint y: 323, endPoint x: 397, endPoint y: 340, distance: 17.0
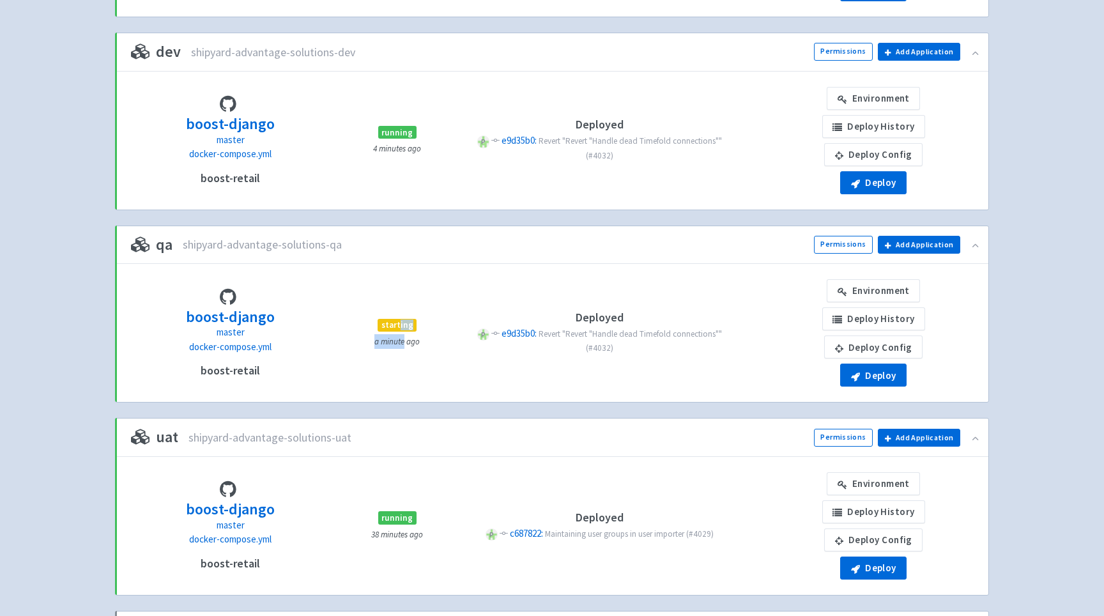
click at [397, 340] on div "starting a minute ago" at bounding box center [398, 333] width 72 height 31
click at [401, 335] on p "a minute ago" at bounding box center [397, 341] width 56 height 15
click at [397, 319] on span "starting" at bounding box center [397, 325] width 39 height 13
drag, startPoint x: 397, startPoint y: 319, endPoint x: 406, endPoint y: 336, distance: 19.7
click at [408, 336] on div "starting a minute ago" at bounding box center [398, 333] width 72 height 31
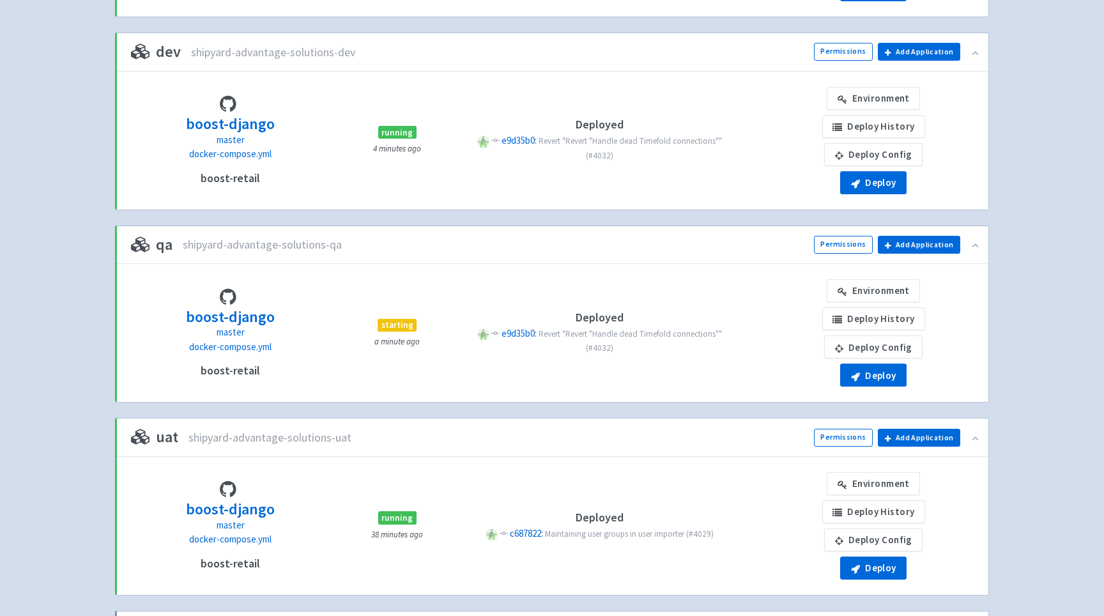
click at [410, 314] on div "boost-django master docker-compose.yml boost-retail starting a minute ago Deplo…" at bounding box center [551, 332] width 857 height 107
click at [398, 325] on span "starting" at bounding box center [397, 325] width 39 height 13
drag, startPoint x: 398, startPoint y: 325, endPoint x: 410, endPoint y: 344, distance: 22.9
click at [410, 344] on div "starting a minute ago" at bounding box center [398, 333] width 72 height 31
click at [410, 344] on small "a minute ago" at bounding box center [396, 341] width 45 height 11
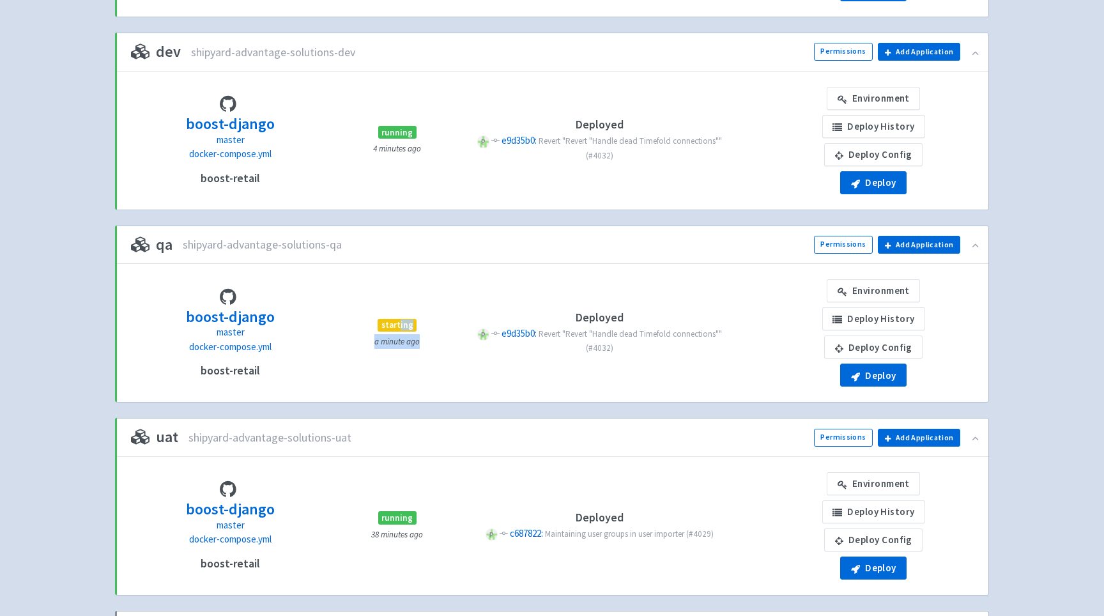
drag, startPoint x: 410, startPoint y: 344, endPoint x: 404, endPoint y: 325, distance: 20.5
click at [404, 325] on div "starting a minute ago" at bounding box center [398, 333] width 72 height 31
click at [404, 325] on span "starting" at bounding box center [397, 325] width 39 height 13
drag, startPoint x: 404, startPoint y: 325, endPoint x: 409, endPoint y: 339, distance: 14.8
click at [409, 339] on div "starting a minute ago" at bounding box center [398, 333] width 72 height 31
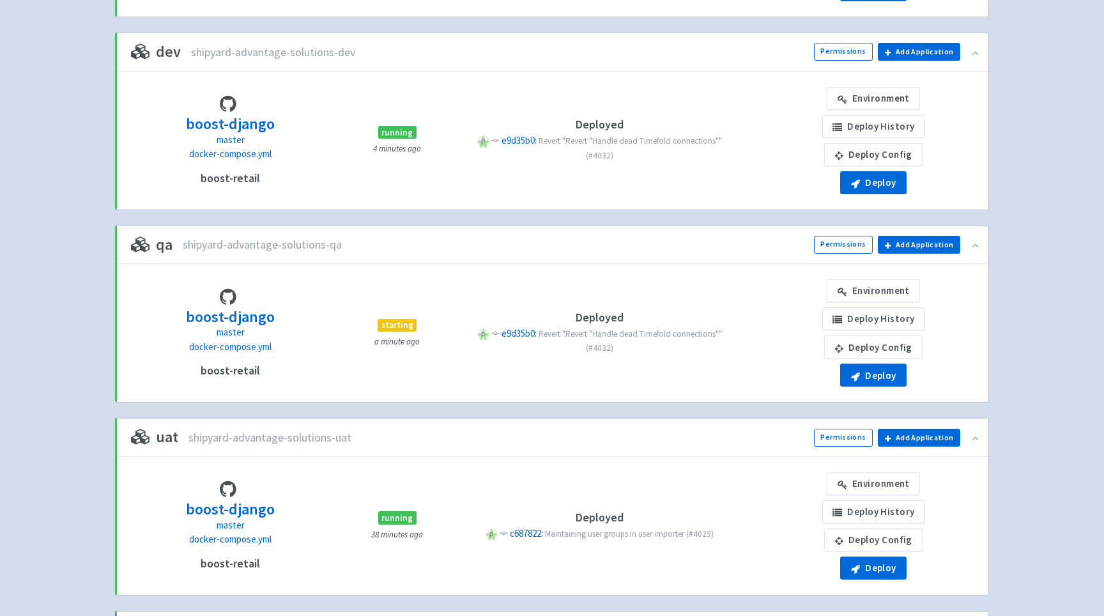
click at [489, 312] on h4 "Deployed" at bounding box center [600, 317] width 270 height 13
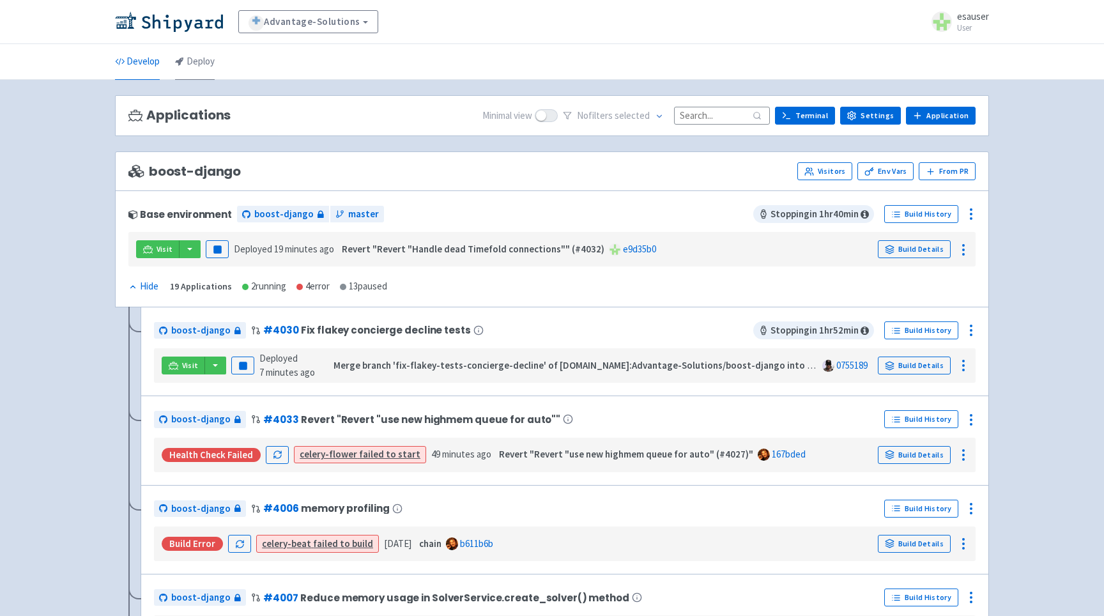
click at [196, 63] on link "Deploy" at bounding box center [195, 62] width 40 height 36
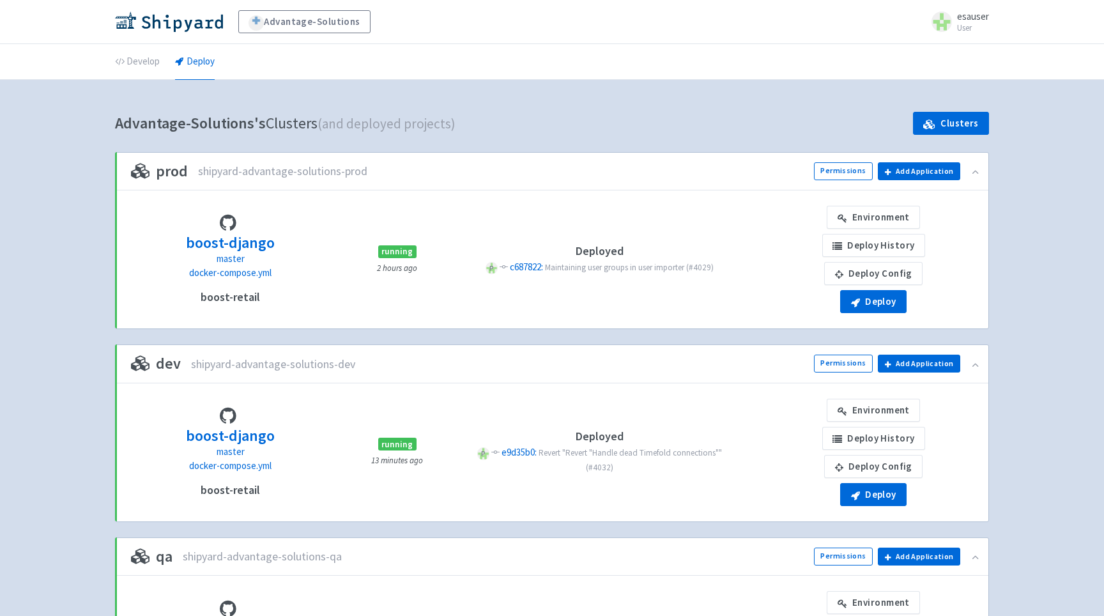
click at [864, 318] on div "boost-django master docker-compose.yml boost-retail running 2 hours ago Deploye…" at bounding box center [552, 259] width 873 height 138
click at [864, 300] on button "Deploy" at bounding box center [873, 301] width 66 height 23
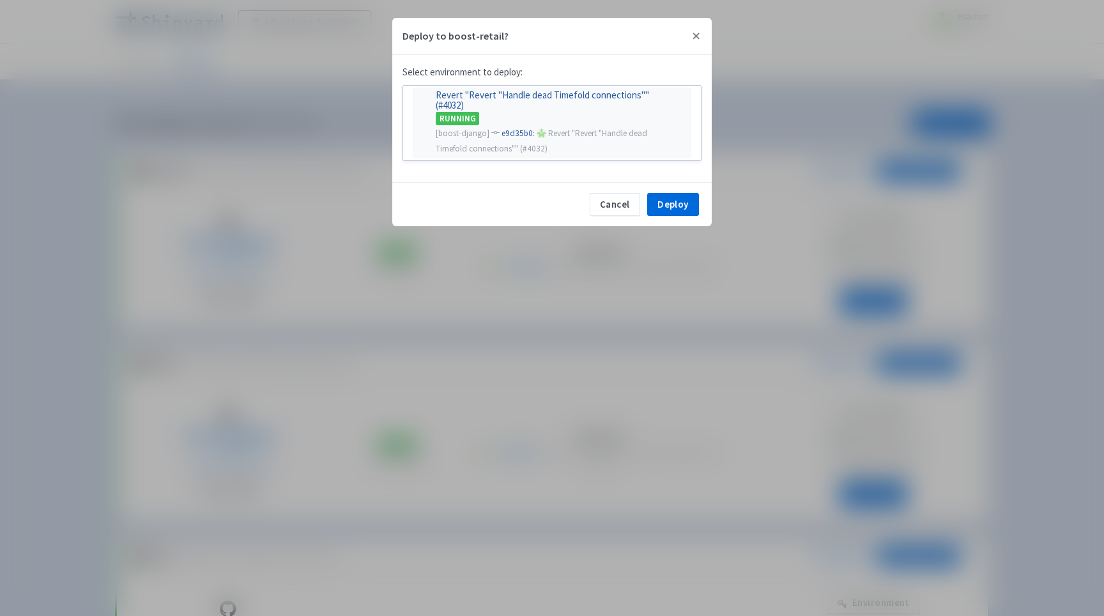
click at [556, 144] on div "[boost-django] e9d35b0: P Revert "Revert "Handle dead Timefold connections"" (#…" at bounding box center [552, 140] width 248 height 31
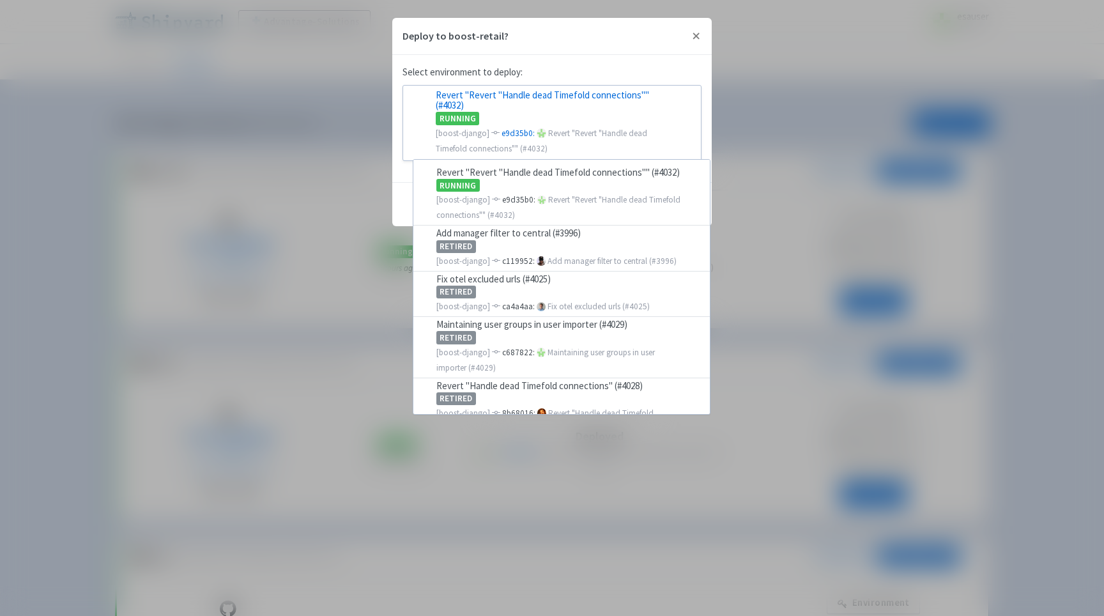
click at [204, 132] on div "Deploy to boost-retail? Select environment to deploy: Revert "Revert "Handle de…" at bounding box center [552, 308] width 1104 height 616
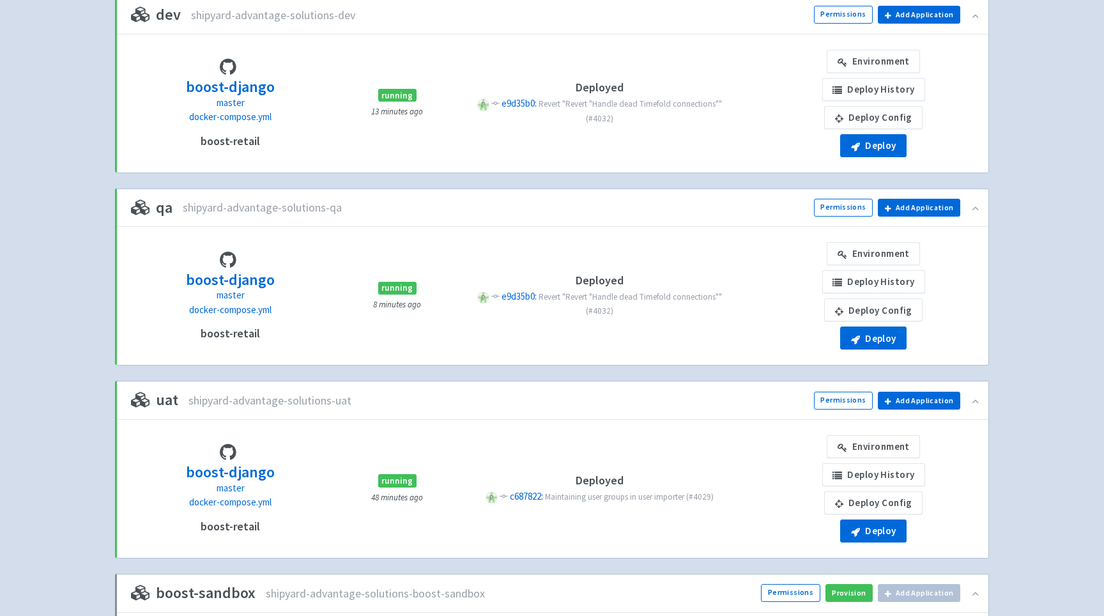
scroll to position [369, 0]
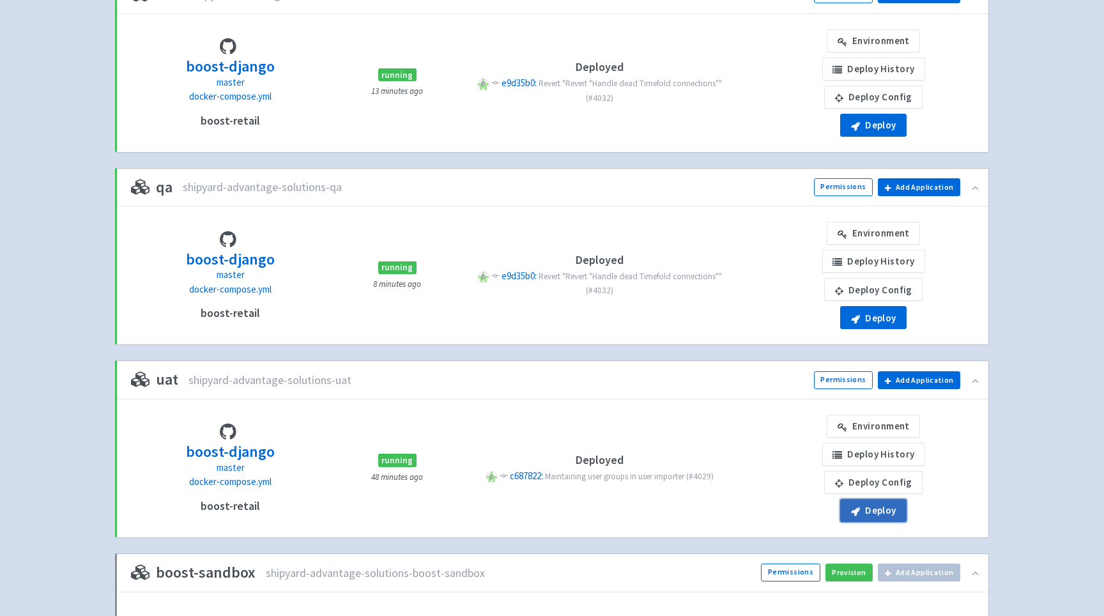
click at [872, 518] on button "Deploy" at bounding box center [873, 510] width 66 height 23
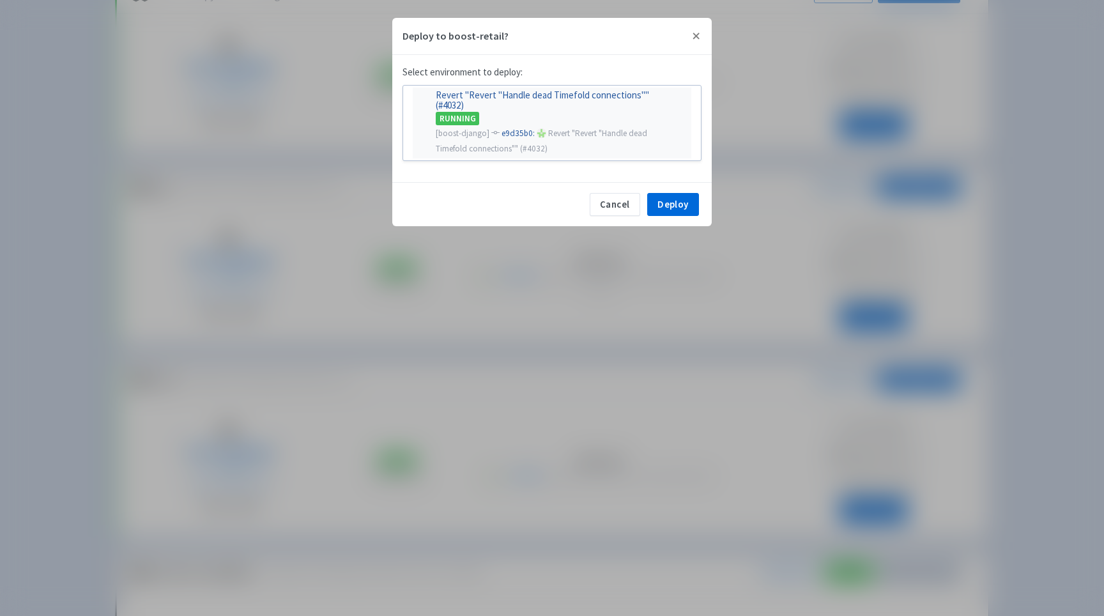
click at [537, 136] on span "P" at bounding box center [541, 132] width 9 height 9
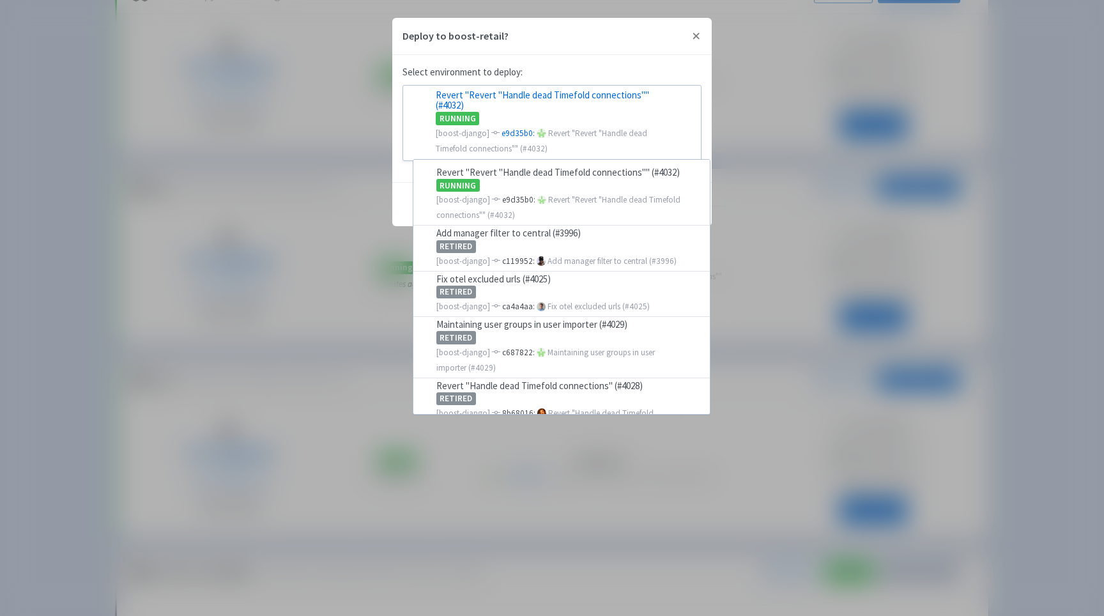
click at [113, 240] on div "Deploy to boost-retail? Select environment to deploy: Revert "Revert "Handle de…" at bounding box center [552, 308] width 1104 height 616
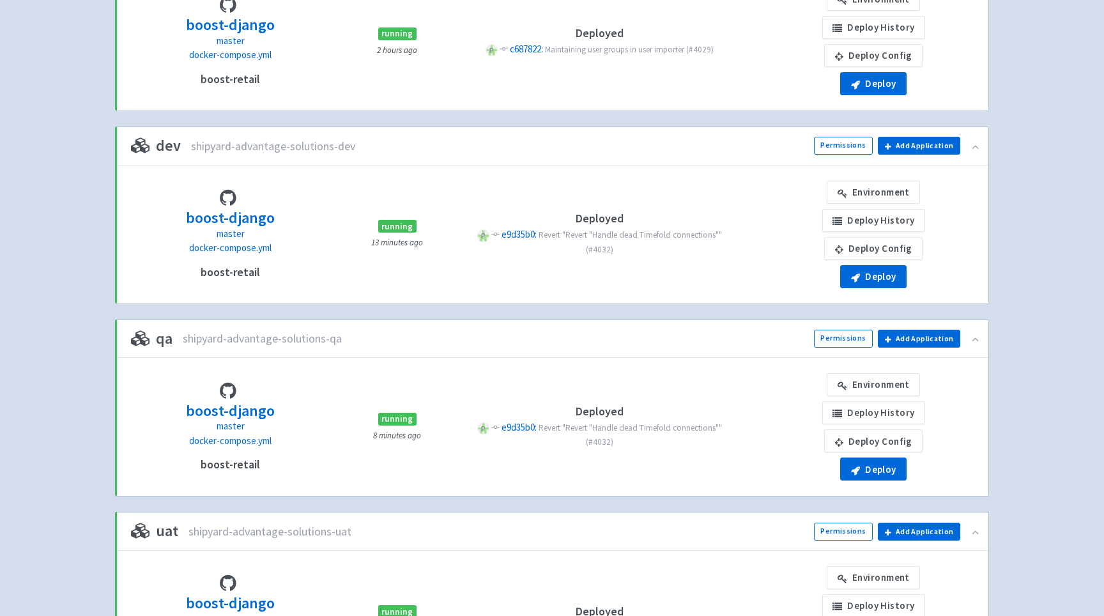
scroll to position [0, 0]
